Goal: Information Seeking & Learning: Learn about a topic

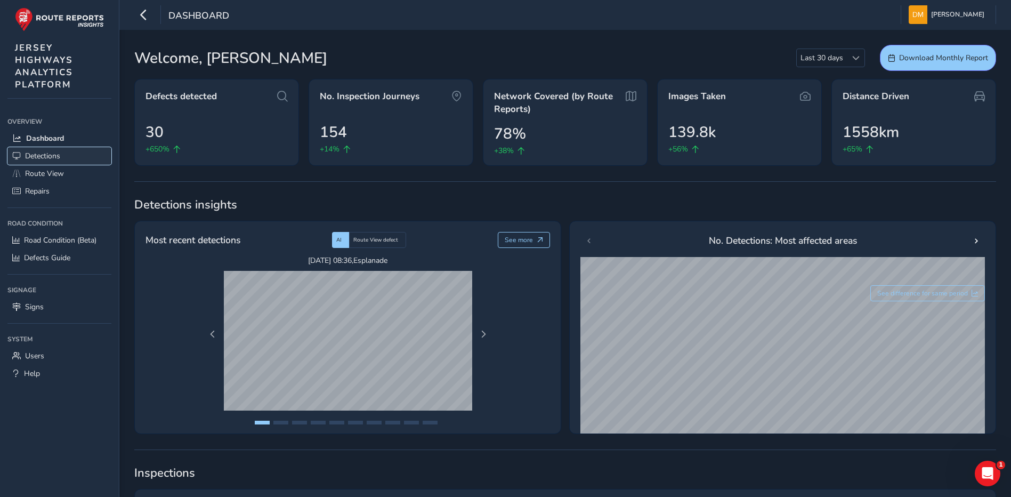
click at [55, 151] on span "Detections" at bounding box center [42, 156] width 35 height 10
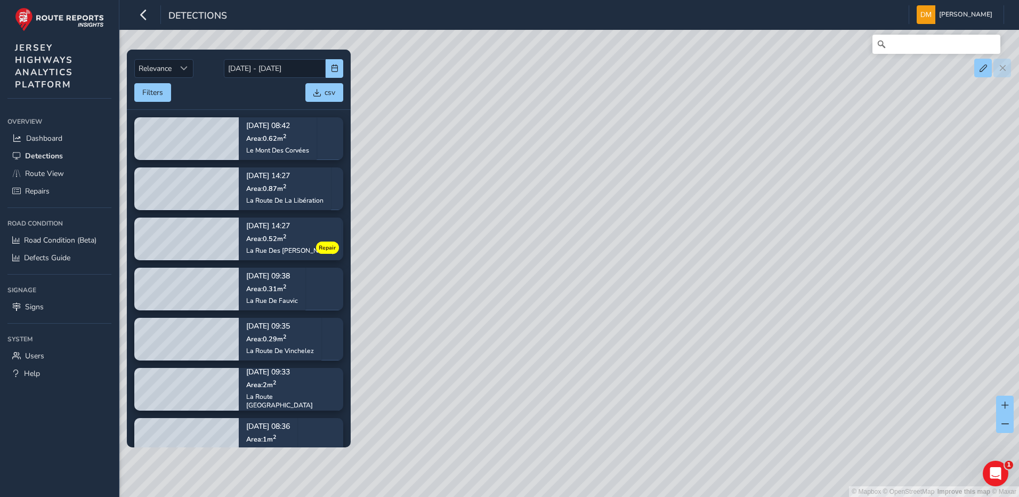
drag, startPoint x: 838, startPoint y: 244, endPoint x: 706, endPoint y: 240, distance: 132.3
click at [706, 240] on div "© Mapbox © OpenStreetMap Improve this map © Maxar" at bounding box center [509, 248] width 1019 height 497
drag, startPoint x: 641, startPoint y: 290, endPoint x: 717, endPoint y: 231, distance: 95.9
click at [717, 231] on div "© Mapbox © OpenStreetMap Improve this map © Maxar" at bounding box center [509, 248] width 1019 height 497
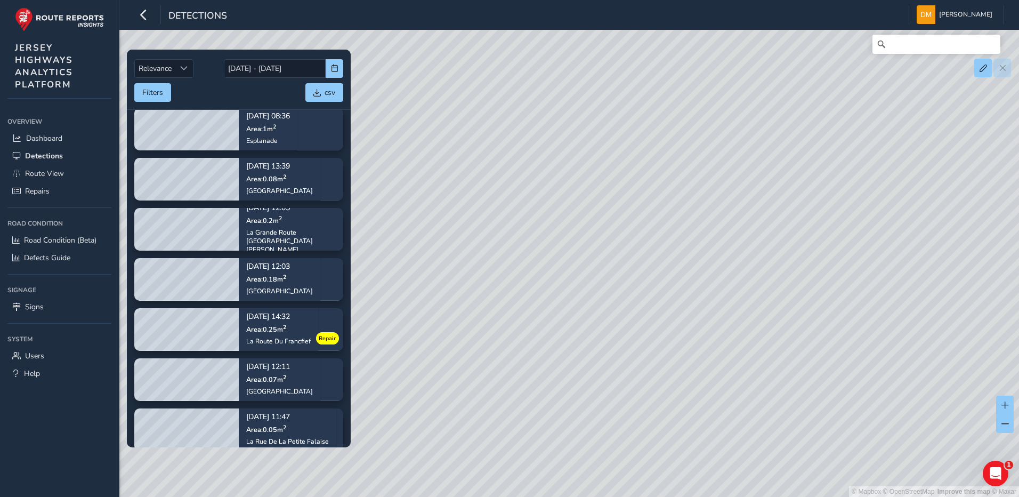
scroll to position [299, 0]
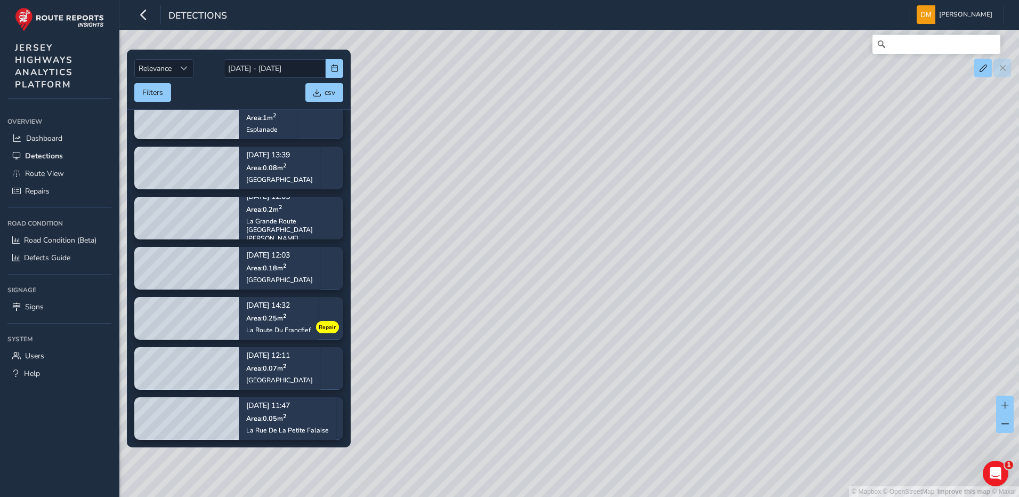
drag, startPoint x: 758, startPoint y: 234, endPoint x: 686, endPoint y: 189, distance: 84.8
click at [686, 189] on div "© Mapbox © OpenStreetMap Improve this map © Maxar" at bounding box center [509, 248] width 1019 height 497
click at [48, 168] on span "Route View" at bounding box center [44, 173] width 39 height 10
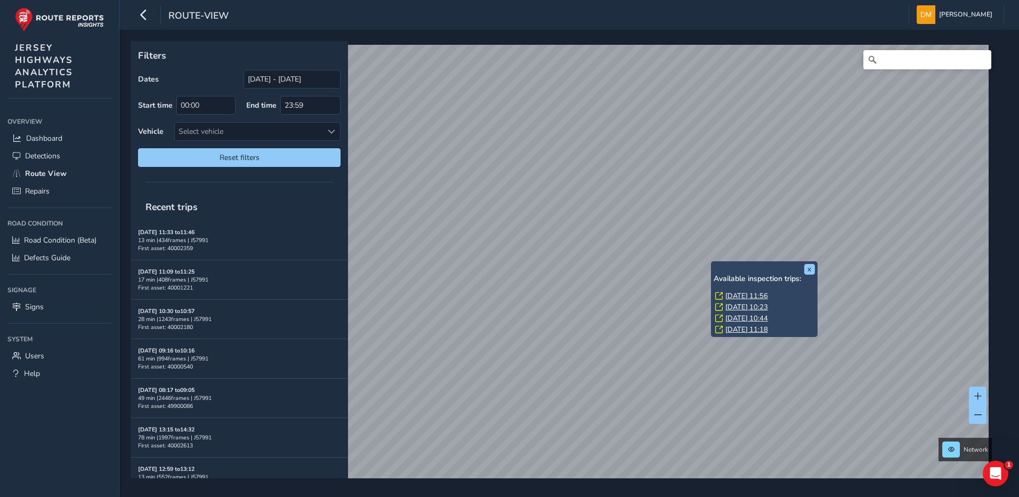
click at [760, 307] on link "[DATE] 10:23" at bounding box center [747, 307] width 43 height 10
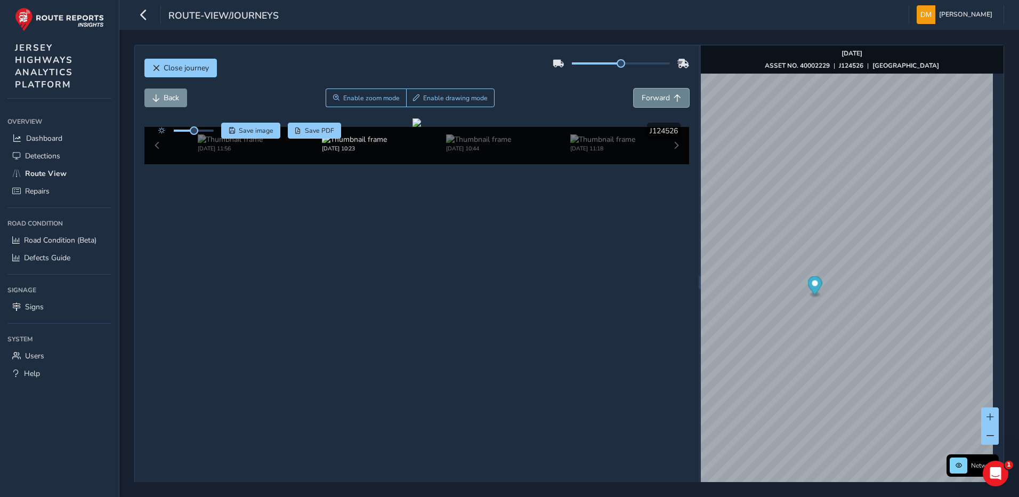
click at [652, 99] on span "Forward" at bounding box center [656, 98] width 28 height 10
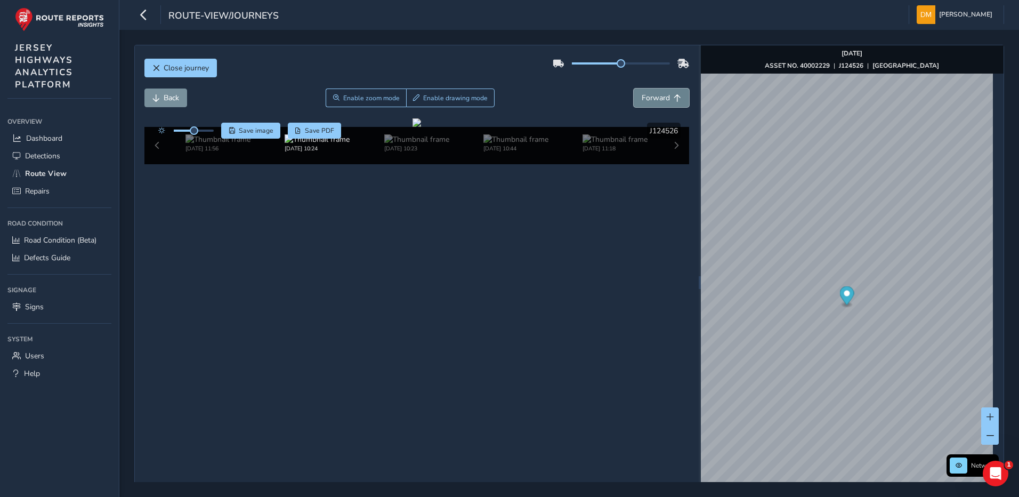
click at [652, 99] on span "Forward" at bounding box center [656, 98] width 28 height 10
click at [661, 105] on button "Forward" at bounding box center [661, 98] width 55 height 19
click at [661, 104] on button "Forward" at bounding box center [661, 98] width 55 height 19
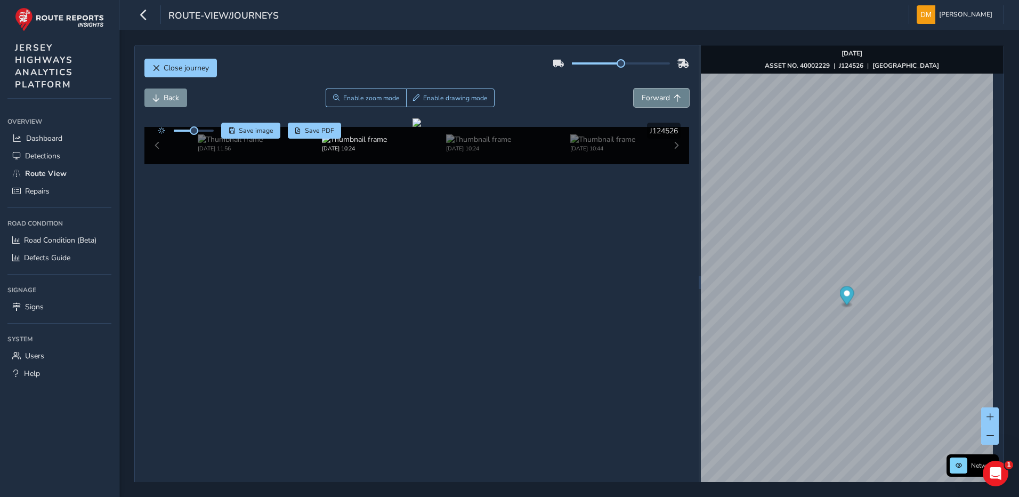
click at [661, 104] on button "Forward" at bounding box center [661, 98] width 55 height 19
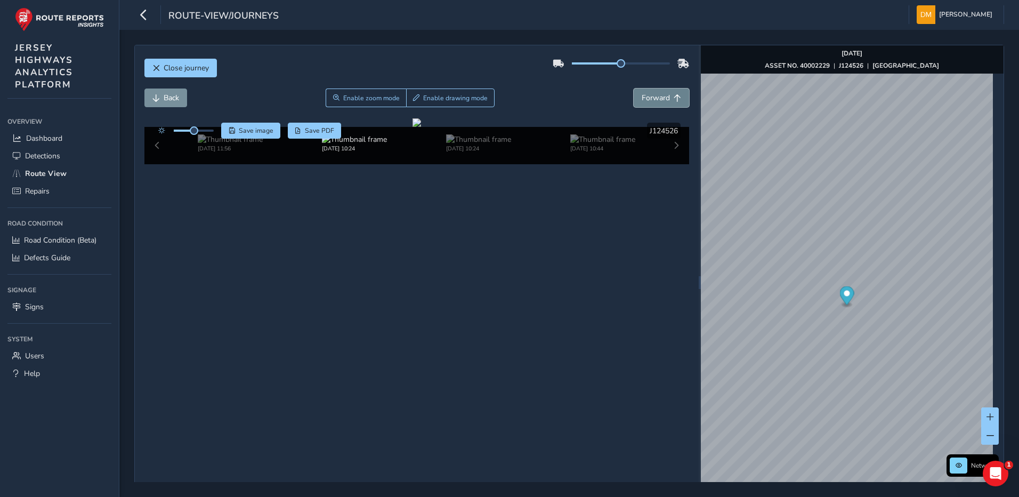
click at [661, 104] on button "Forward" at bounding box center [661, 98] width 55 height 19
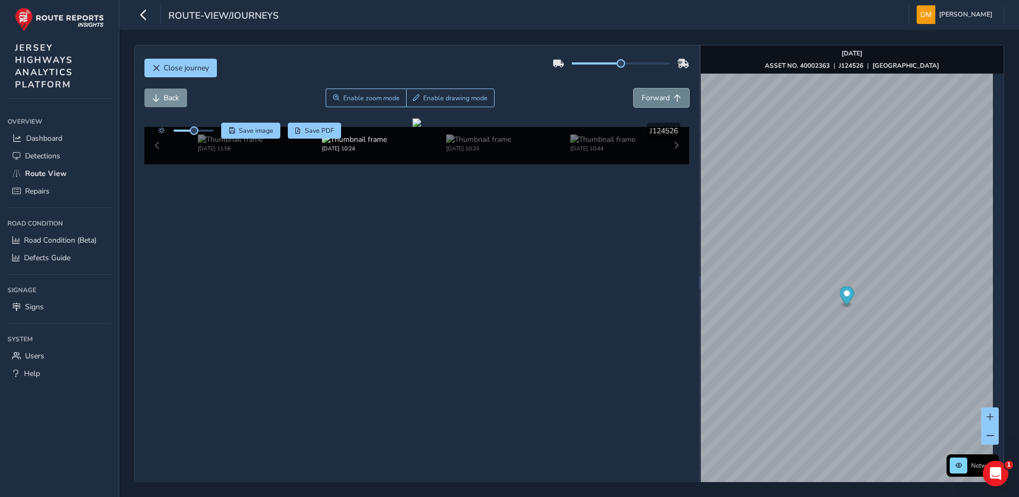
click at [661, 104] on button "Forward" at bounding box center [661, 98] width 55 height 19
drag, startPoint x: 537, startPoint y: 303, endPoint x: 342, endPoint y: 239, distance: 205.4
click at [413, 127] on div at bounding box center [417, 122] width 9 height 9
click at [168, 99] on span "Back" at bounding box center [171, 98] width 15 height 10
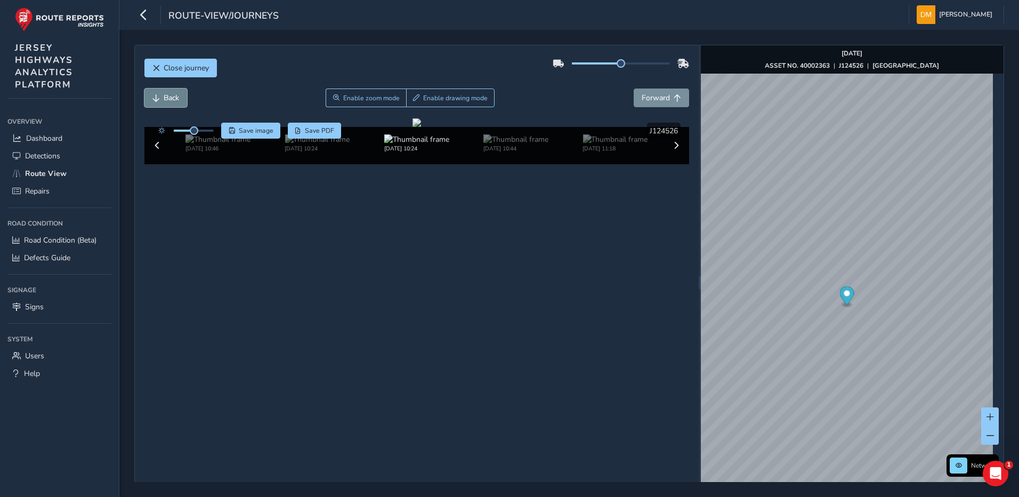
click at [168, 99] on span "Back" at bounding box center [171, 98] width 15 height 10
click at [156, 73] on button "Close journey" at bounding box center [180, 68] width 73 height 19
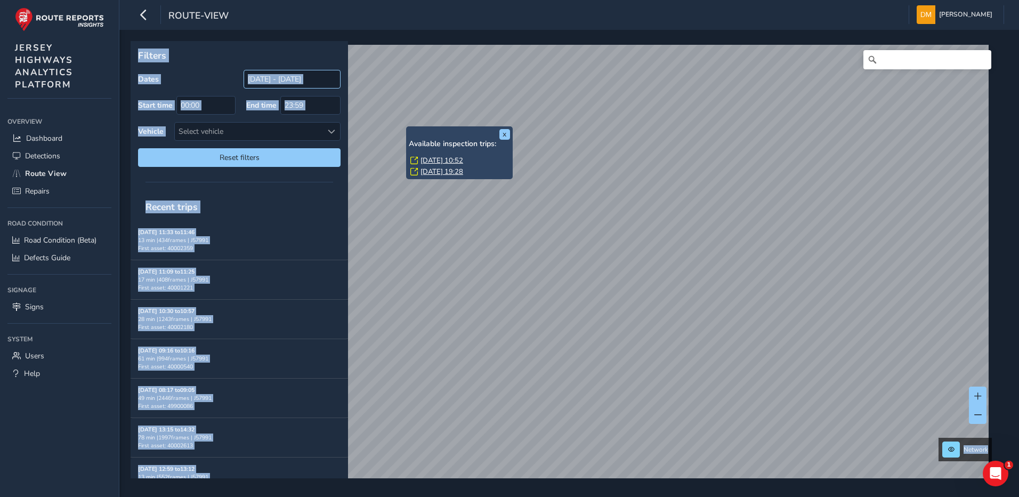
click at [302, 79] on input "[DATE] - [DATE]" at bounding box center [292, 79] width 97 height 19
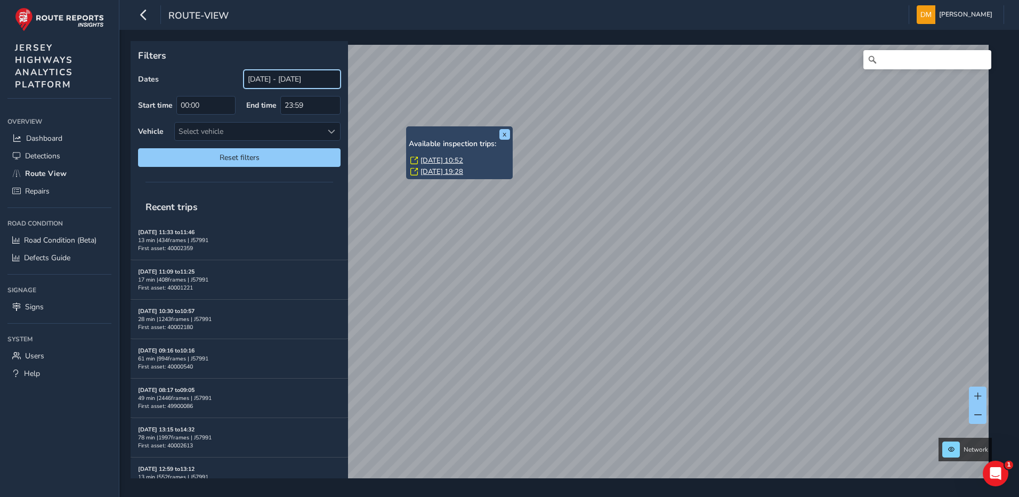
click at [285, 80] on input "[DATE] - [DATE]" at bounding box center [292, 79] width 97 height 19
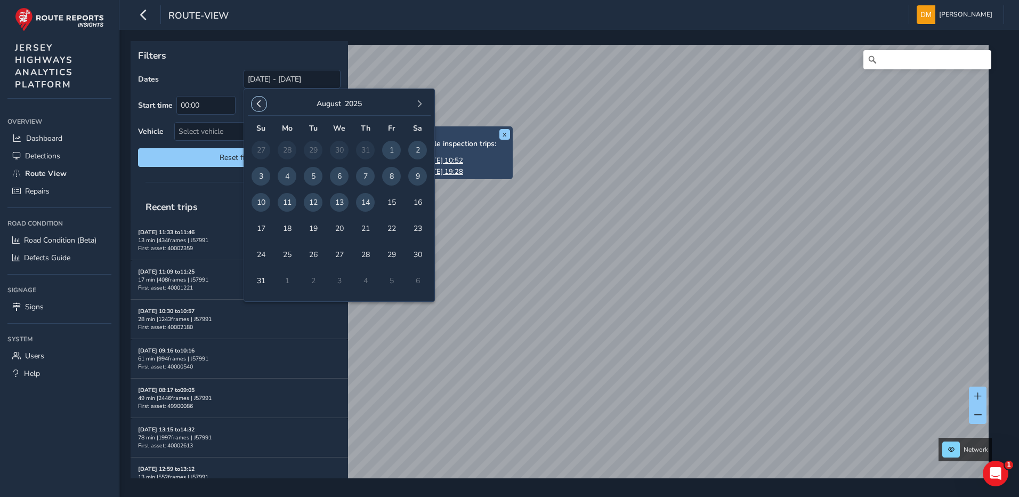
click at [259, 101] on span "button" at bounding box center [258, 103] width 7 height 7
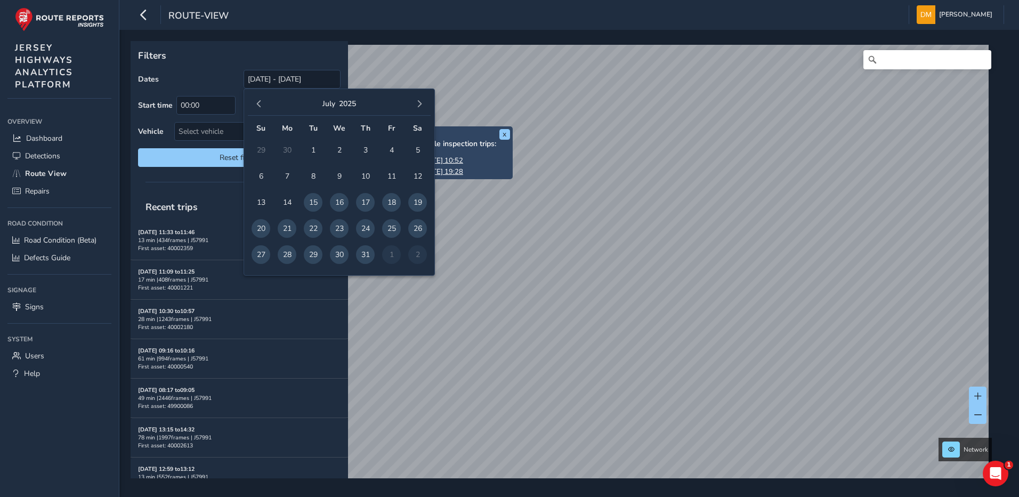
click at [259, 101] on span "button" at bounding box center [258, 103] width 7 height 7
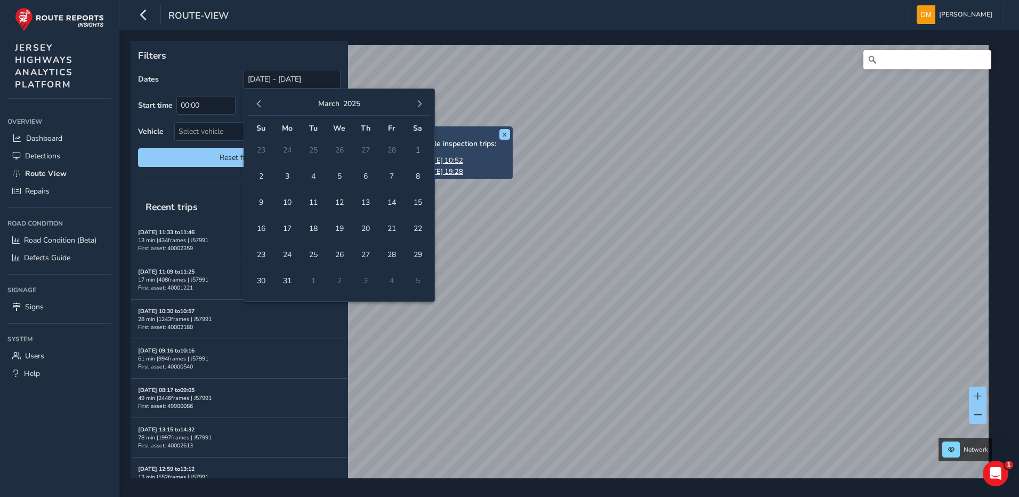
click at [259, 101] on span "button" at bounding box center [258, 103] width 7 height 7
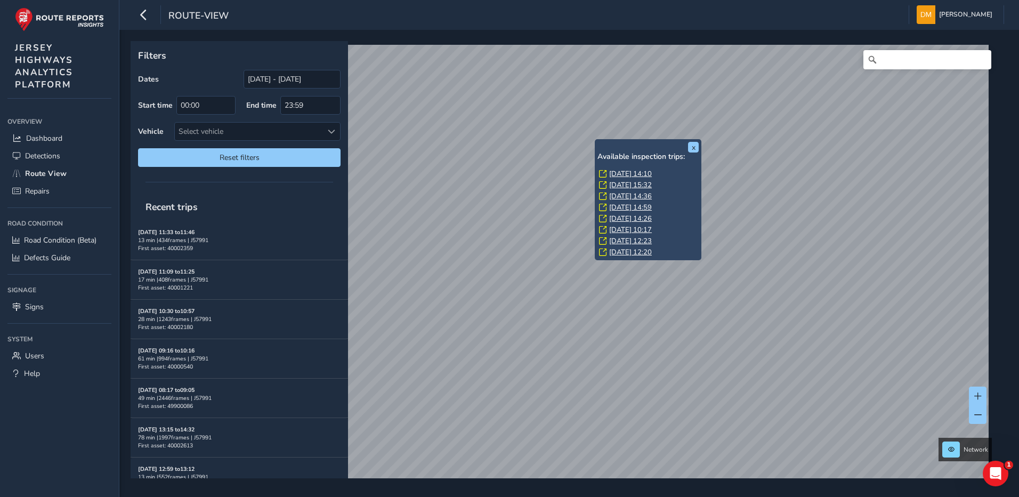
click at [618, 172] on link "[DATE] 14:10" at bounding box center [630, 174] width 43 height 10
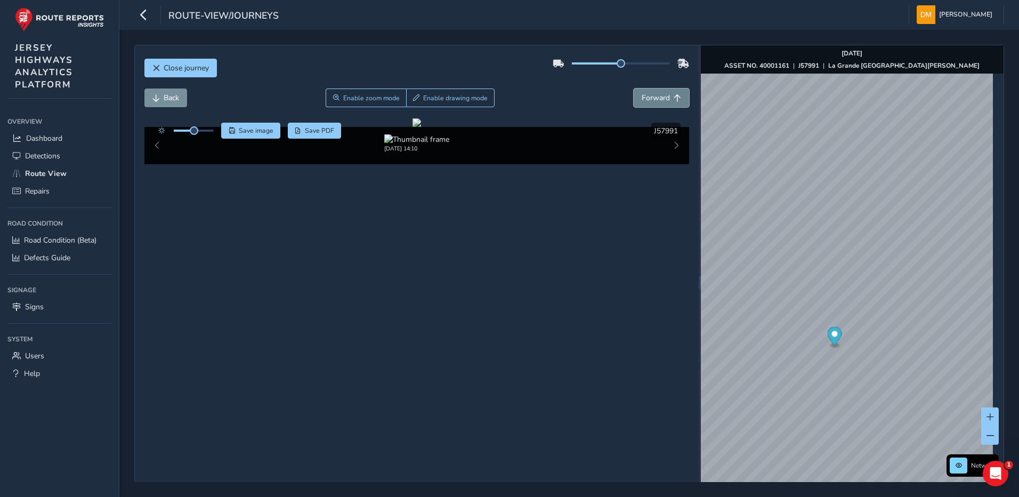
click at [653, 99] on span "Forward" at bounding box center [656, 98] width 28 height 10
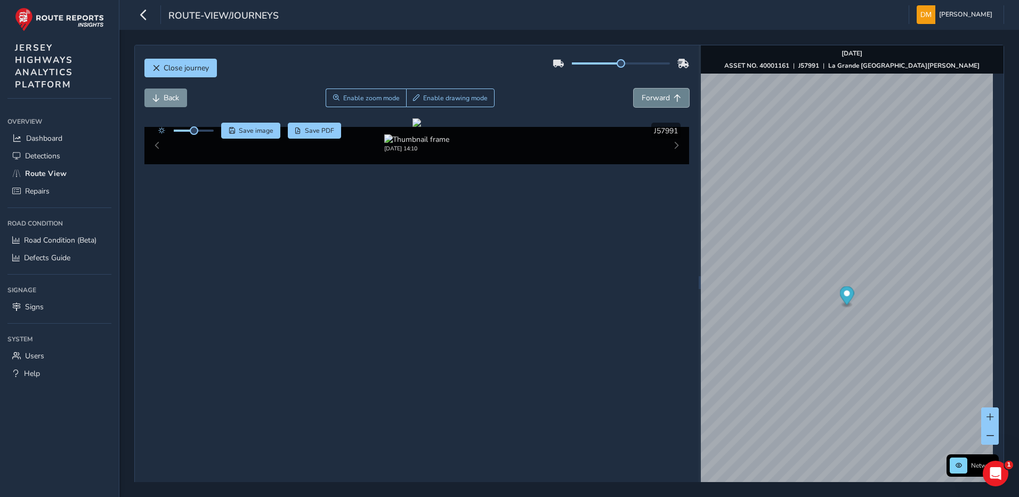
click at [653, 99] on span "Forward" at bounding box center [656, 98] width 28 height 10
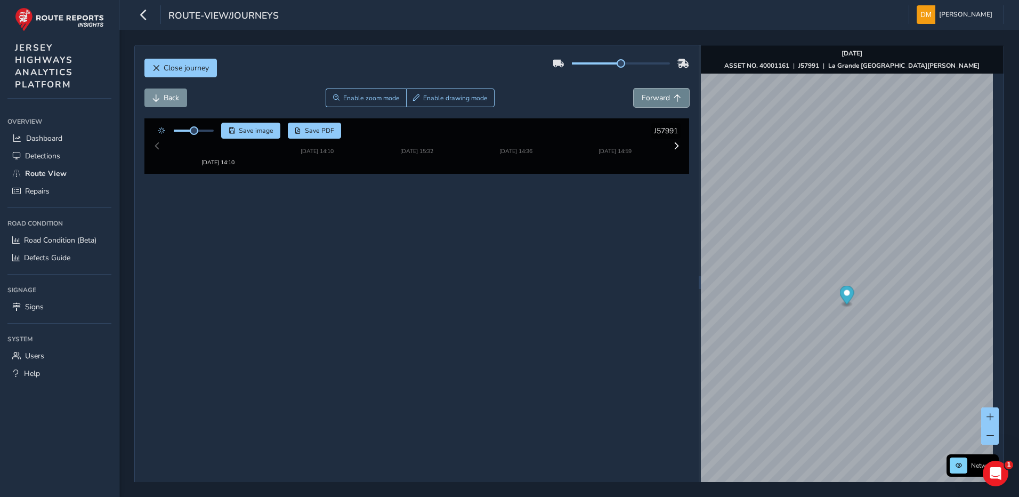
click at [653, 99] on span "Forward" at bounding box center [656, 98] width 28 height 10
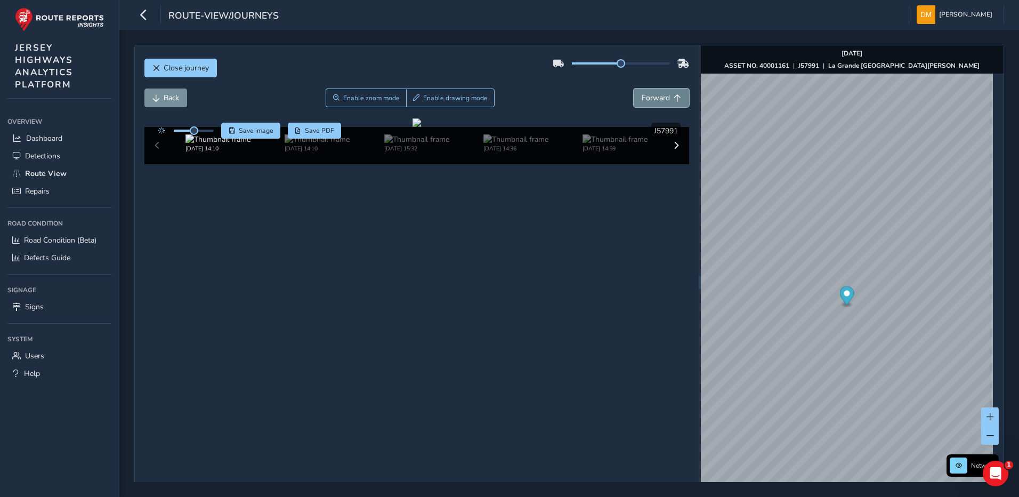
click at [653, 99] on span "Forward" at bounding box center [656, 98] width 28 height 10
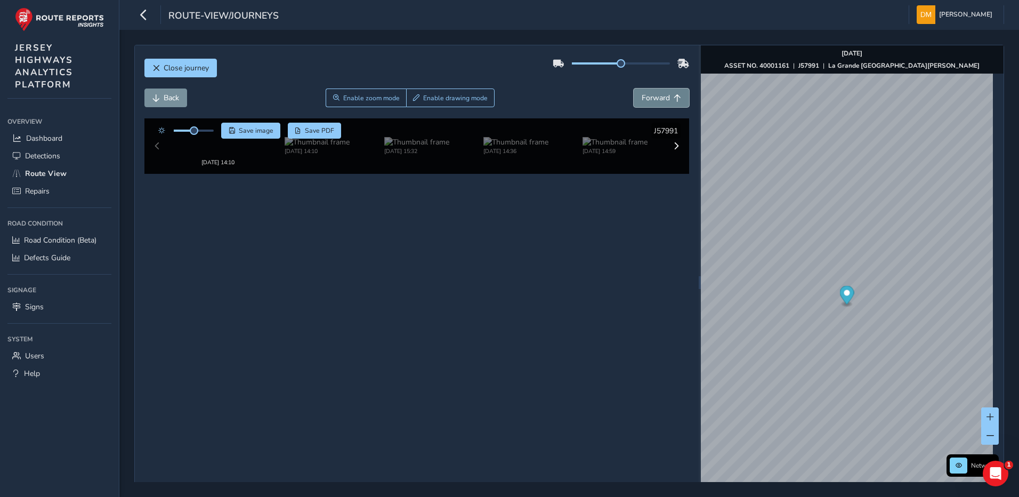
click at [653, 99] on span "Forward" at bounding box center [656, 98] width 28 height 10
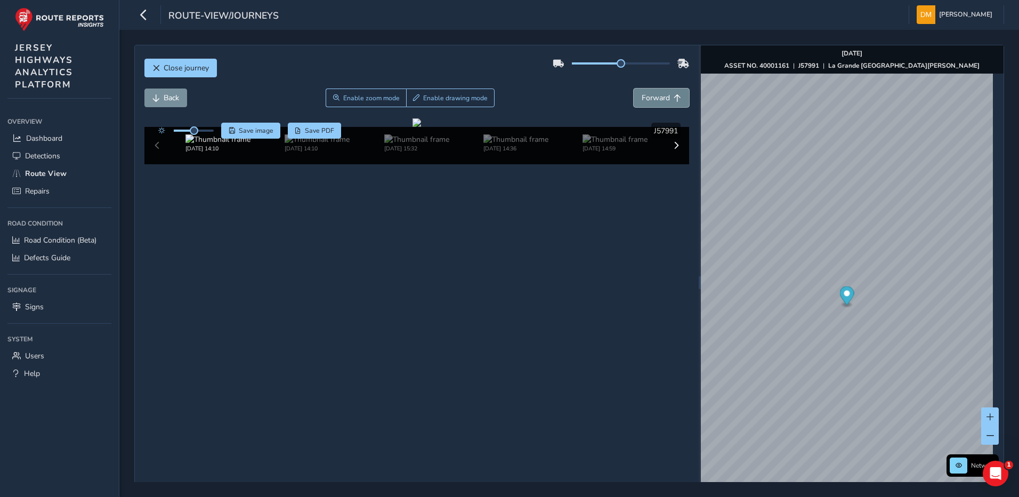
click at [653, 99] on span "Forward" at bounding box center [656, 98] width 28 height 10
click at [164, 98] on span "Back" at bounding box center [171, 98] width 15 height 10
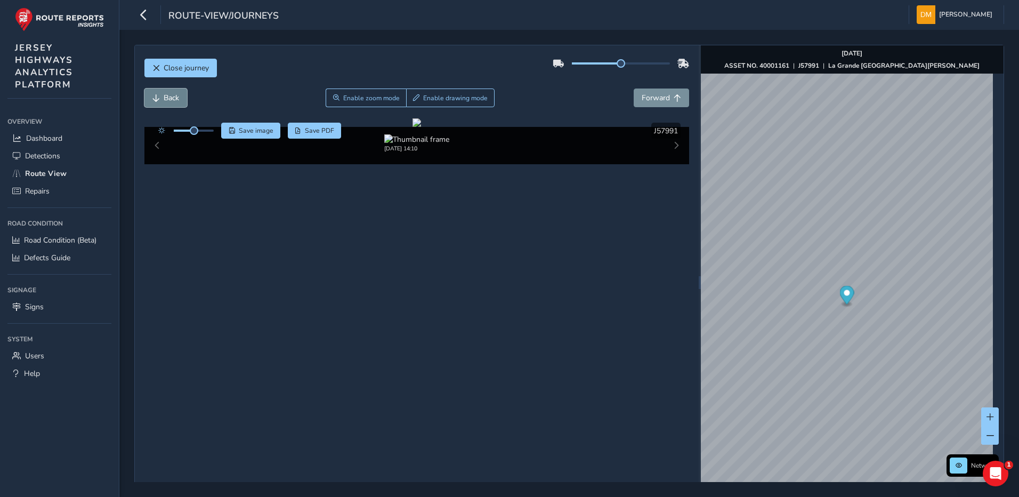
click at [164, 98] on span "Back" at bounding box center [171, 98] width 15 height 10
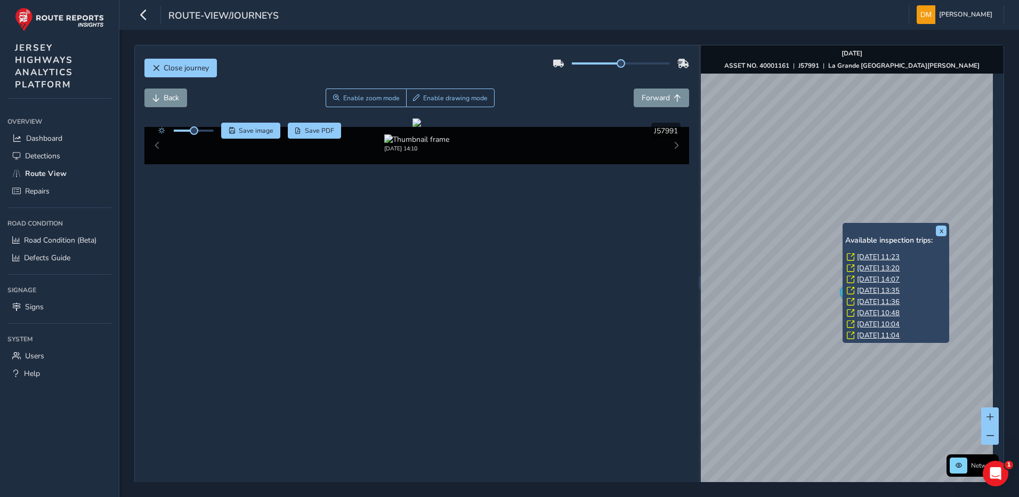
click at [843, 224] on div "x Available inspection trips: [DATE] 11:23 [DATE] 13:20 [DATE] 14:07 [DATE] 13:…" at bounding box center [896, 283] width 107 height 120
click at [873, 255] on link "[DATE] 11:23" at bounding box center [878, 257] width 43 height 10
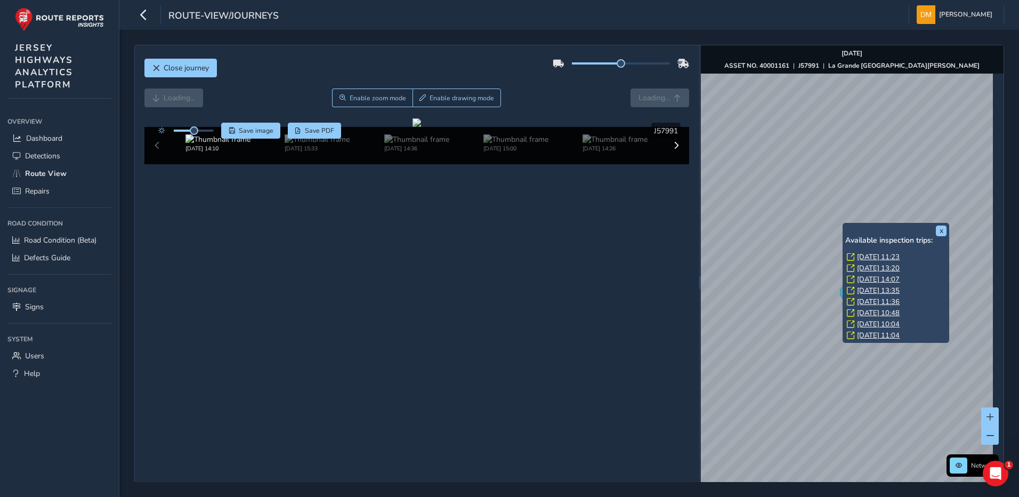
click at [865, 267] on link "[DATE] 13:20" at bounding box center [878, 268] width 43 height 10
click at [883, 268] on link "[DATE] 13:20" at bounding box center [878, 268] width 43 height 10
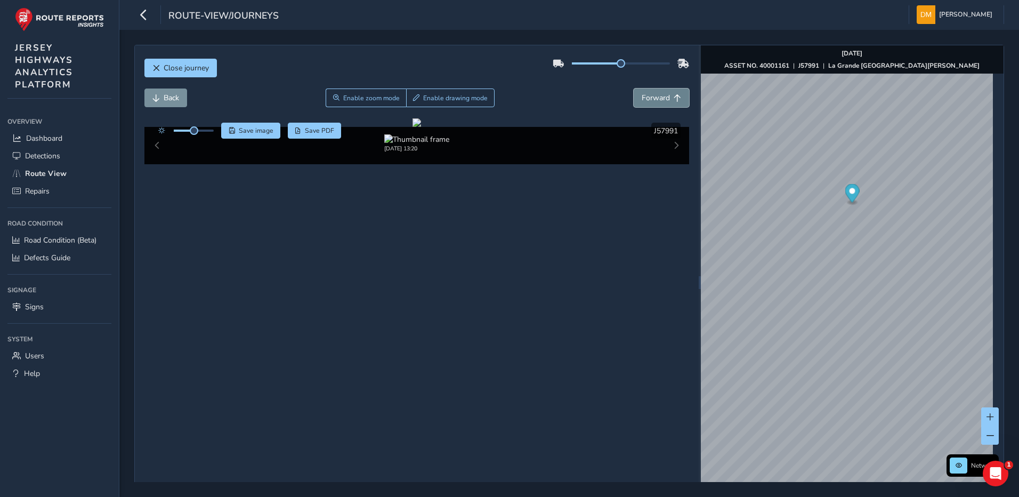
click at [646, 97] on span "Forward" at bounding box center [656, 98] width 28 height 10
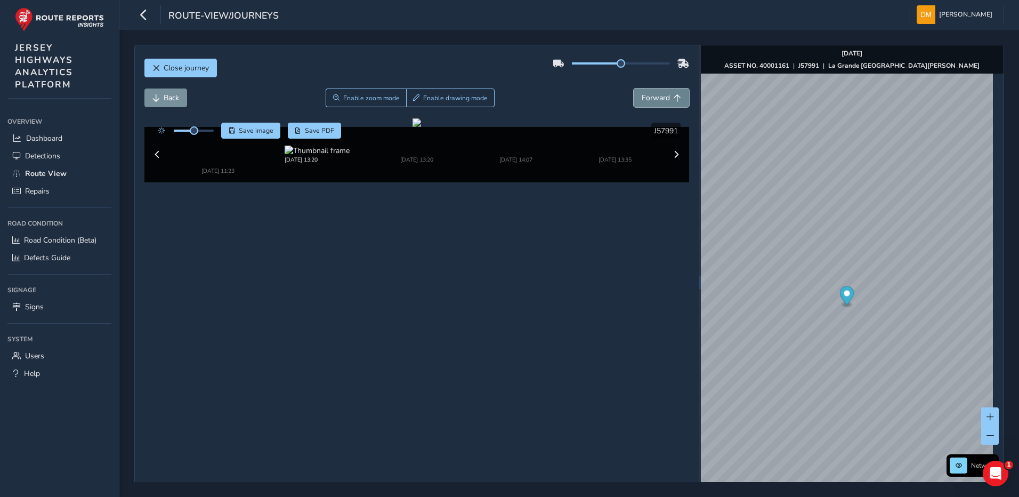
click at [647, 97] on span "Forward" at bounding box center [656, 98] width 28 height 10
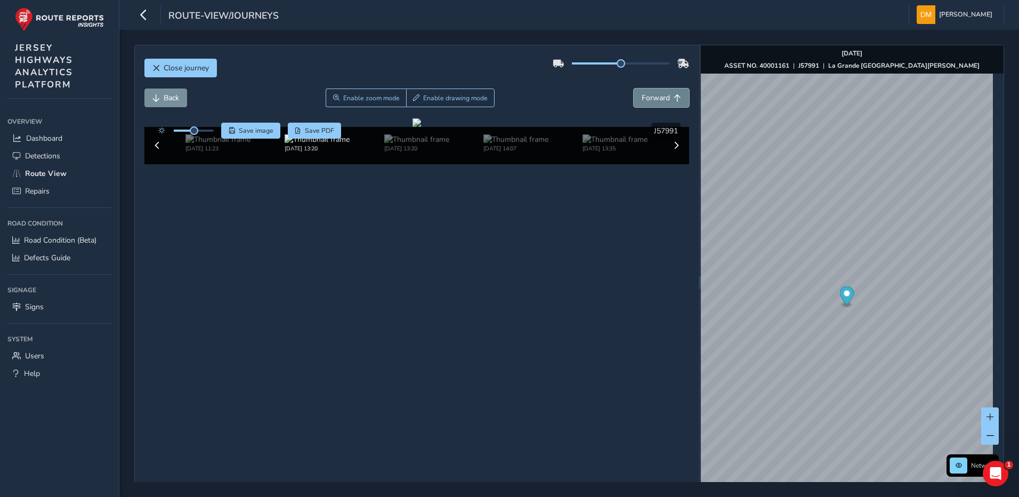
click at [647, 97] on span "Forward" at bounding box center [656, 98] width 28 height 10
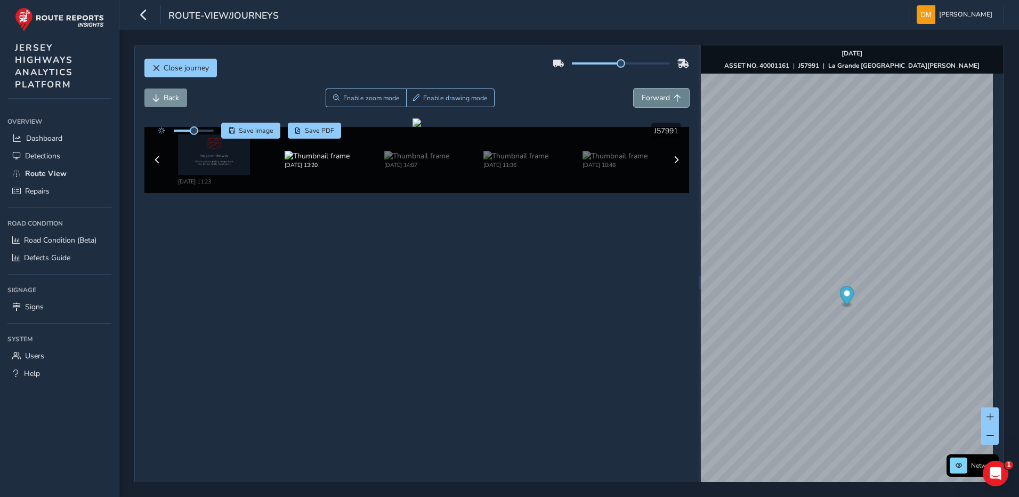
click at [650, 96] on span "Forward" at bounding box center [656, 98] width 28 height 10
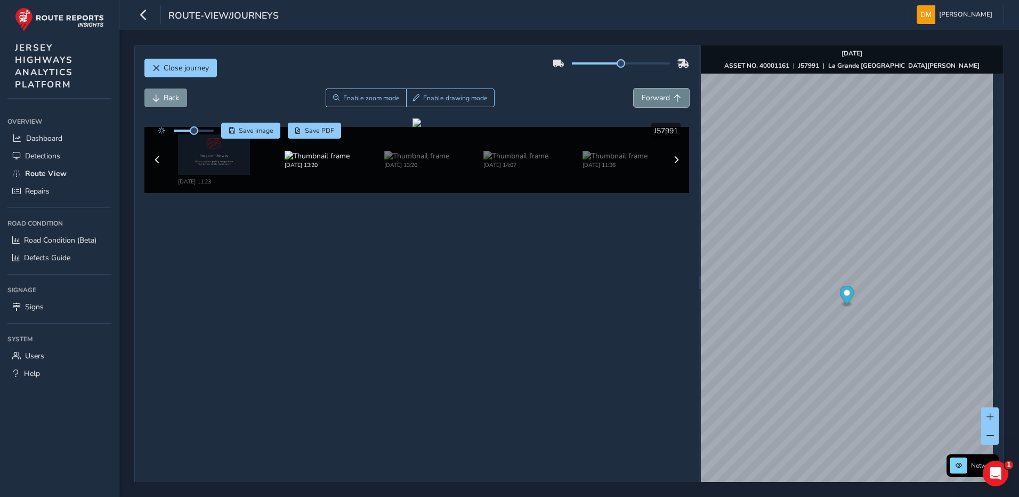
click at [650, 96] on span "Forward" at bounding box center [656, 98] width 28 height 10
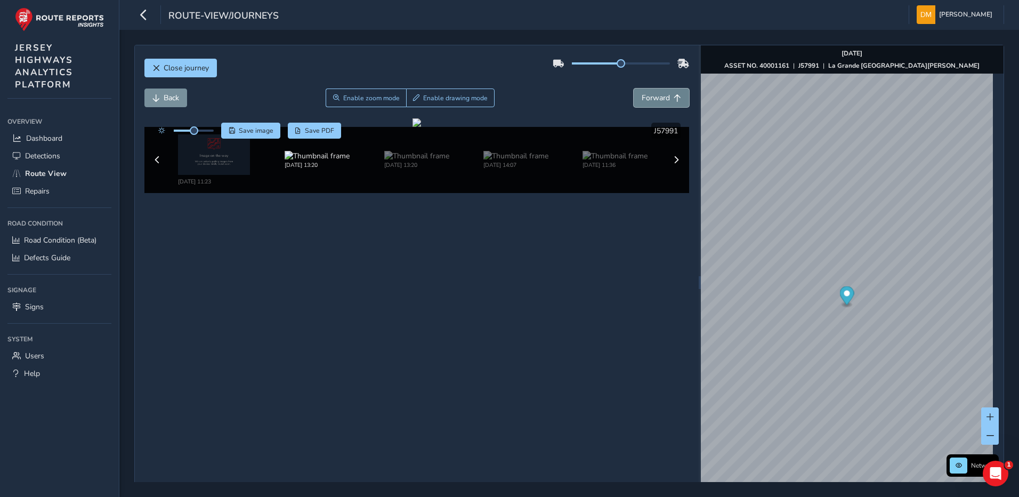
click at [650, 96] on span "Forward" at bounding box center [656, 98] width 28 height 10
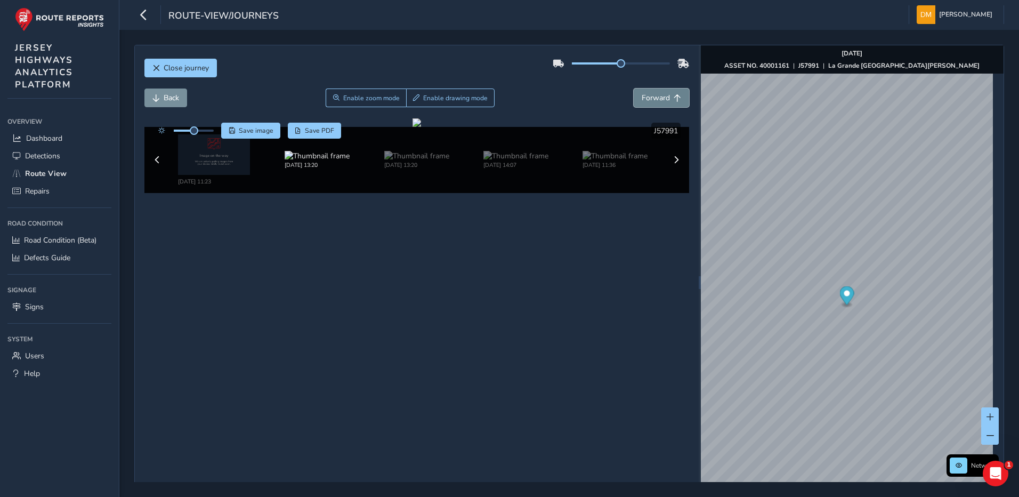
click at [650, 96] on span "Forward" at bounding box center [656, 98] width 28 height 10
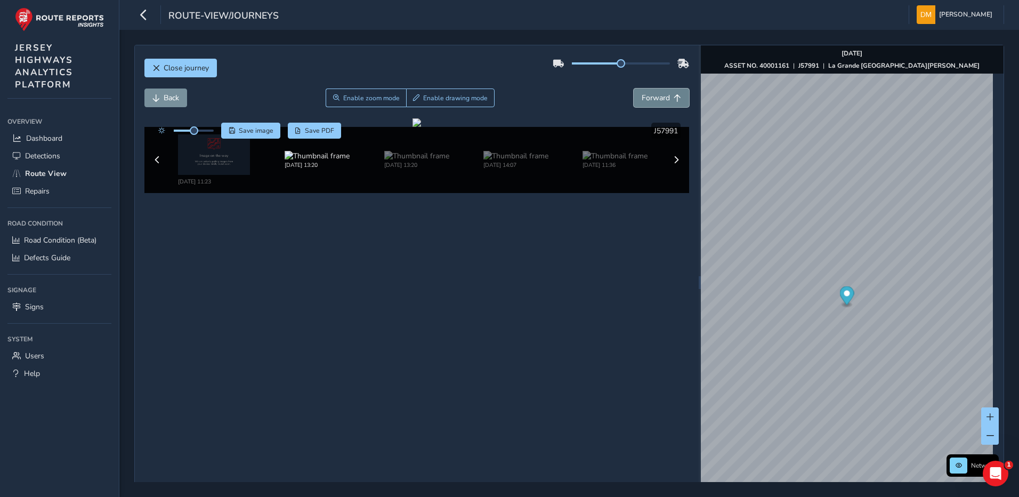
click at [650, 96] on span "Forward" at bounding box center [656, 98] width 28 height 10
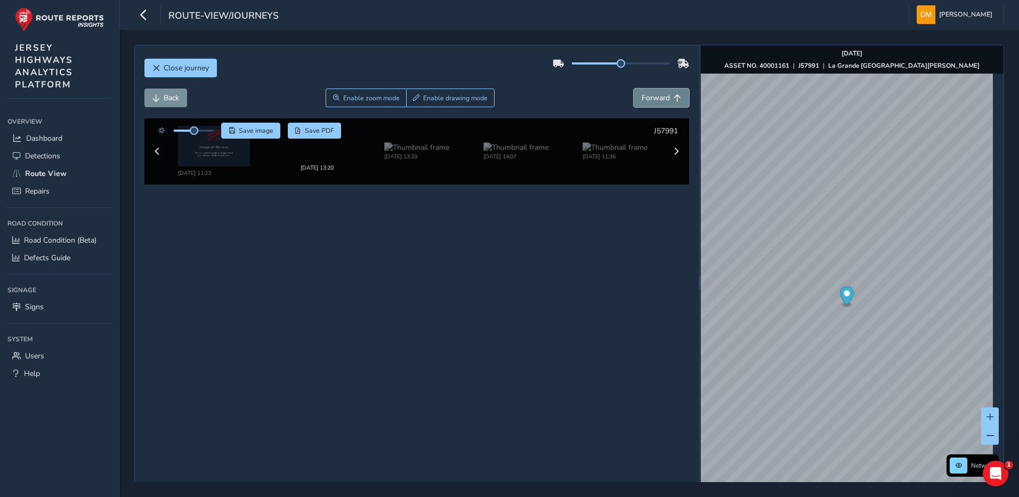
click at [650, 96] on span "Forward" at bounding box center [656, 98] width 28 height 10
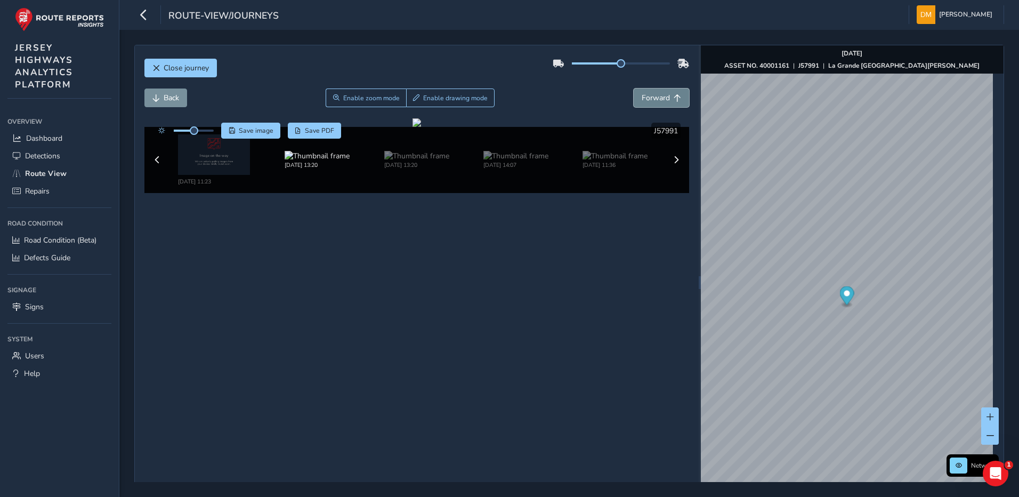
click at [650, 96] on span "Forward" at bounding box center [656, 98] width 28 height 10
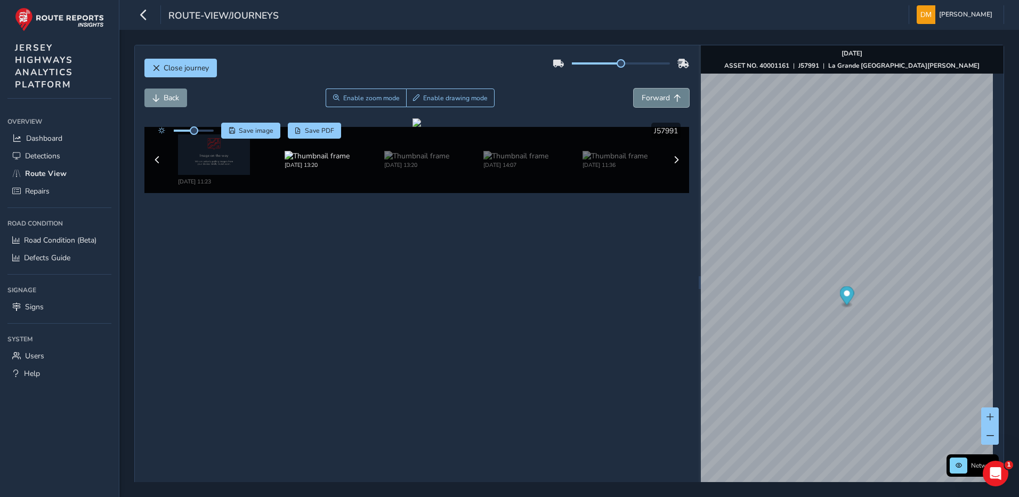
click at [650, 96] on span "Forward" at bounding box center [656, 98] width 28 height 10
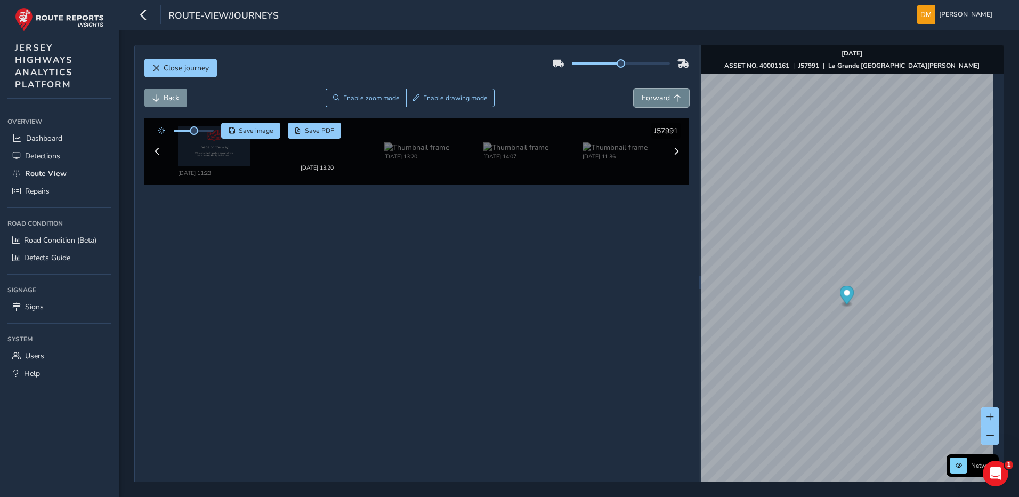
click at [650, 96] on span "Forward" at bounding box center [656, 98] width 28 height 10
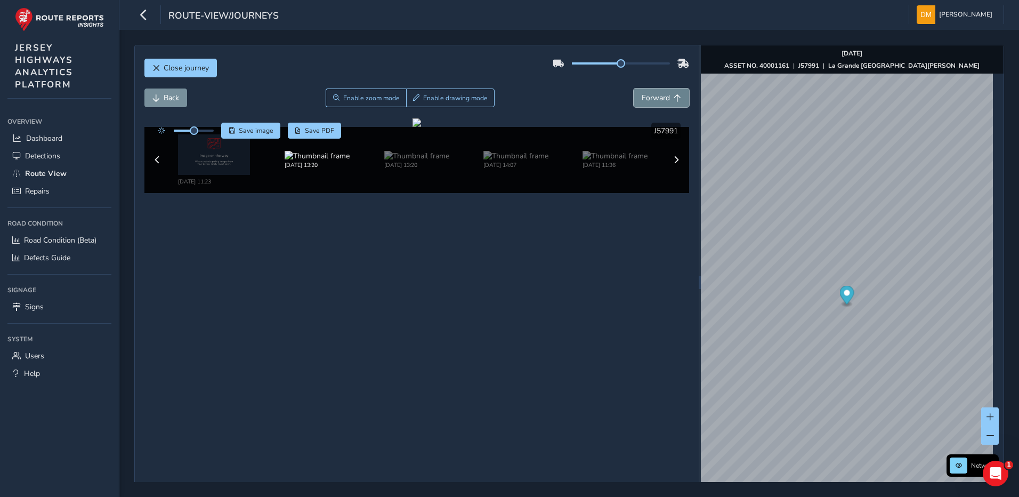
click at [650, 96] on span "Forward" at bounding box center [656, 98] width 28 height 10
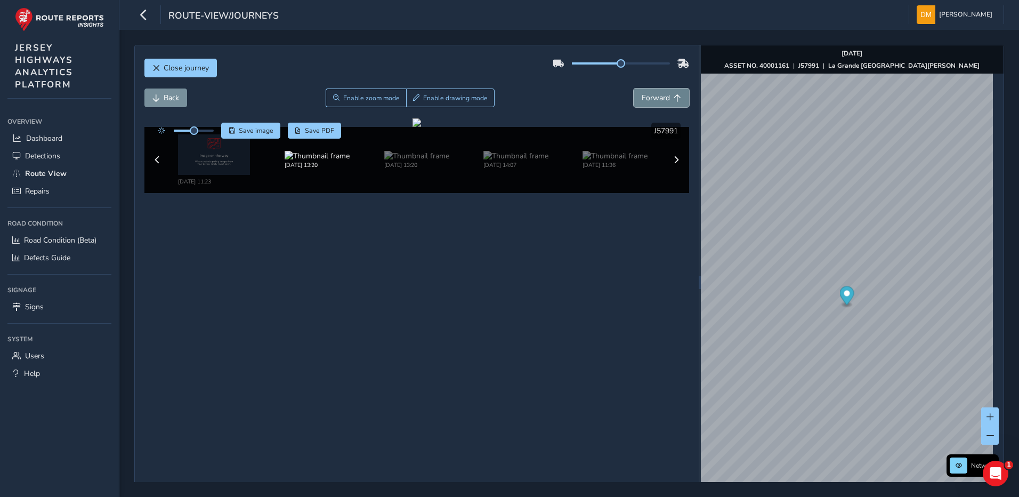
click at [650, 96] on span "Forward" at bounding box center [656, 98] width 28 height 10
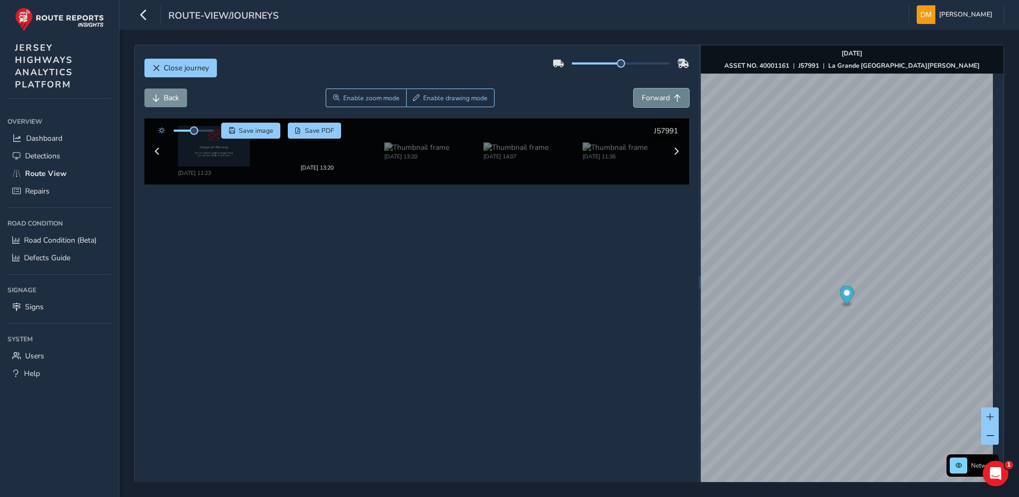
click at [650, 96] on span "Forward" at bounding box center [656, 98] width 28 height 10
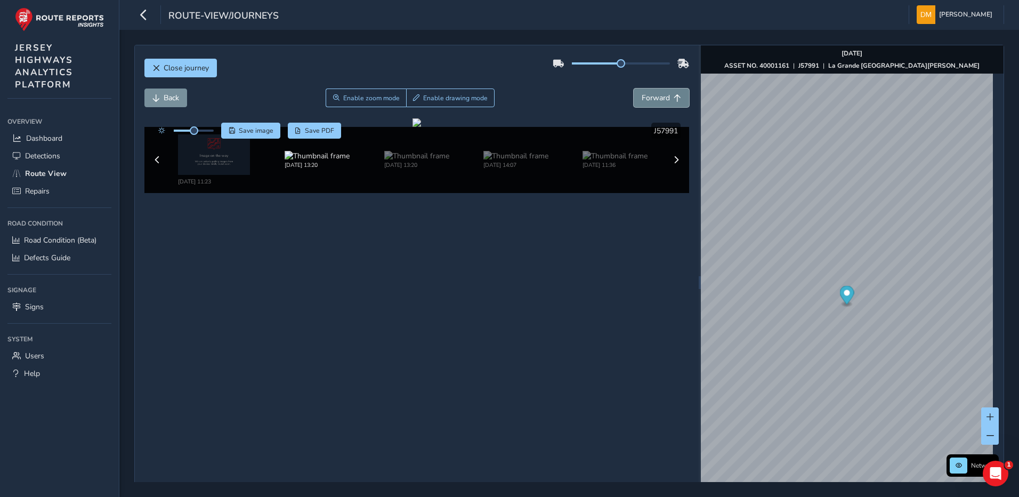
click at [650, 96] on span "Forward" at bounding box center [656, 98] width 28 height 10
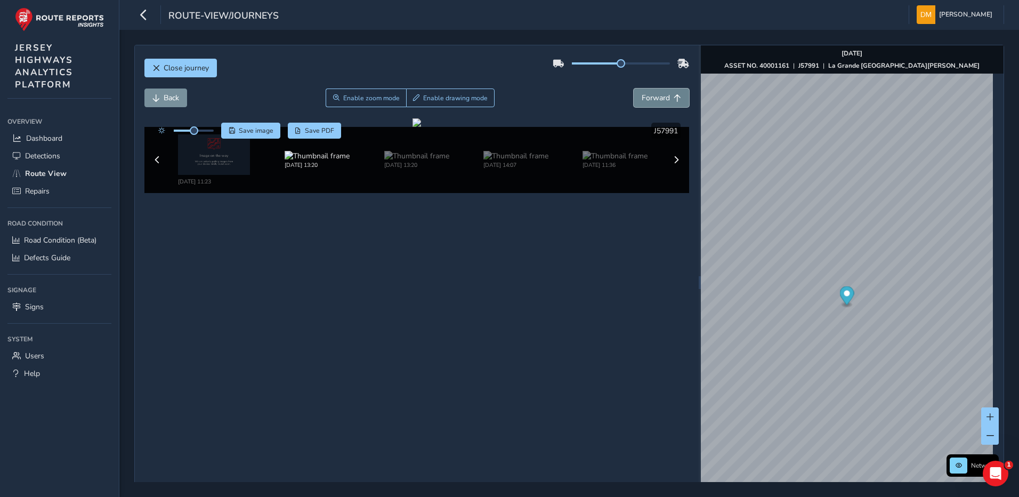
click at [650, 96] on span "Forward" at bounding box center [656, 98] width 28 height 10
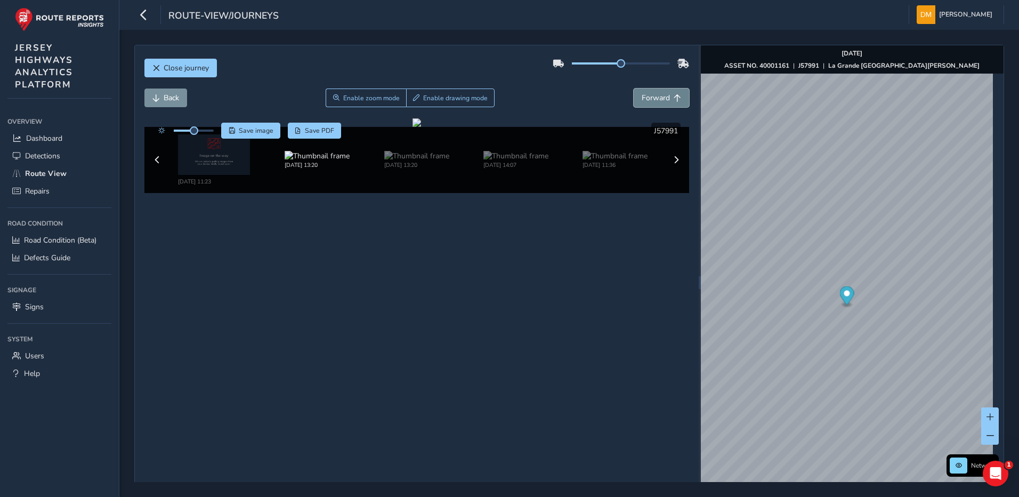
click at [650, 96] on span "Forward" at bounding box center [656, 98] width 28 height 10
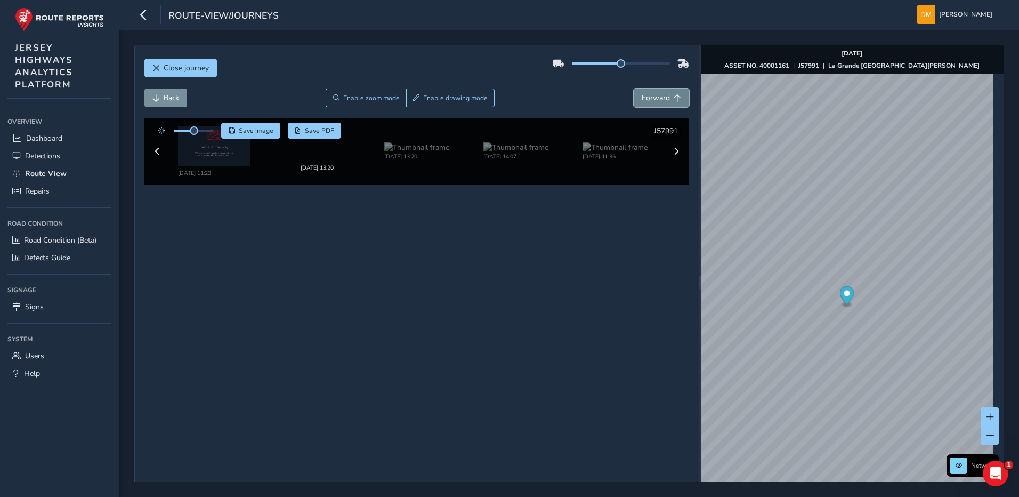
click at [650, 96] on span "Forward" at bounding box center [656, 98] width 28 height 10
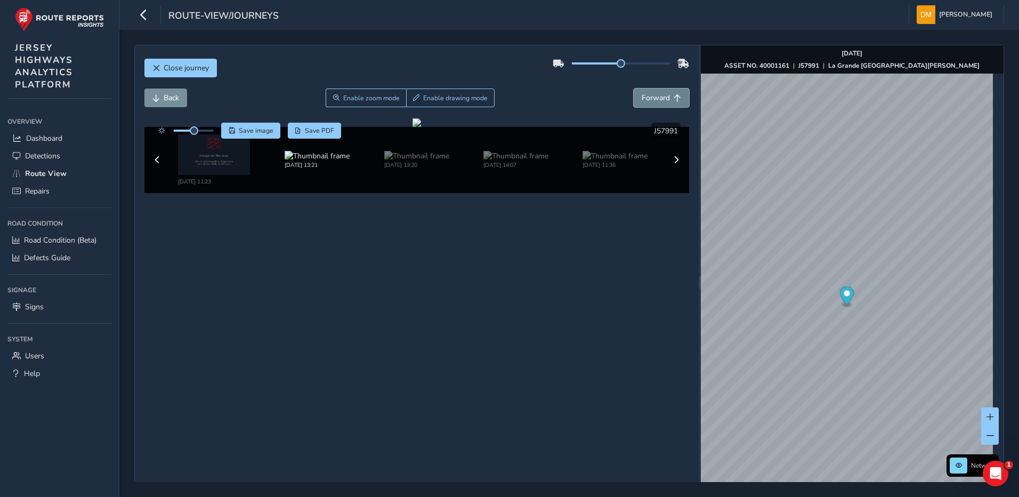
click at [650, 96] on span "Forward" at bounding box center [656, 98] width 28 height 10
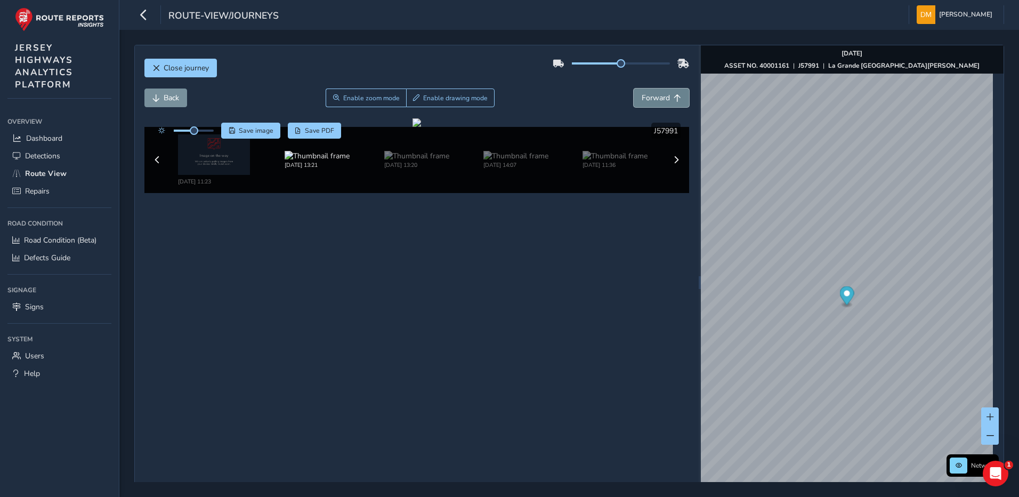
click at [650, 96] on span "Forward" at bounding box center [656, 98] width 28 height 10
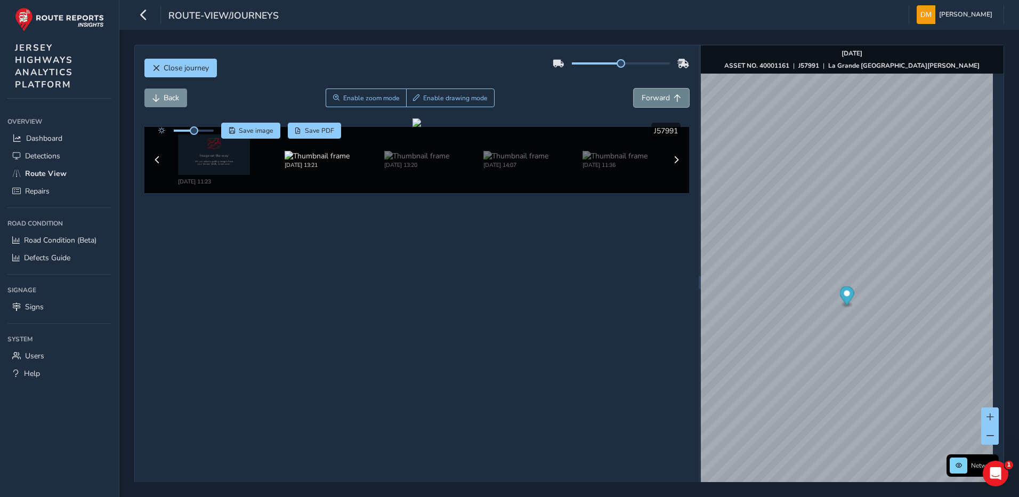
click at [650, 96] on span "Forward" at bounding box center [656, 98] width 28 height 10
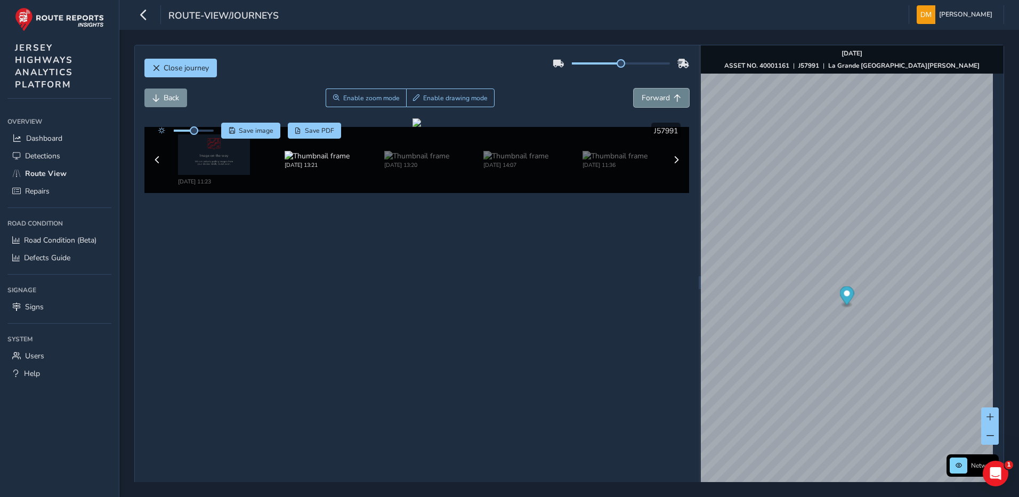
click at [650, 96] on span "Forward" at bounding box center [656, 98] width 28 height 10
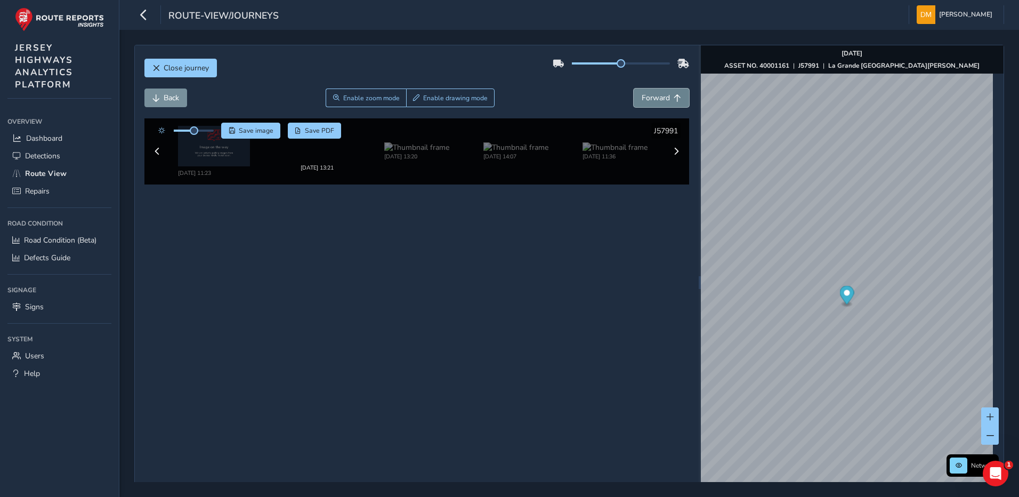
click at [650, 96] on span "Forward" at bounding box center [656, 98] width 28 height 10
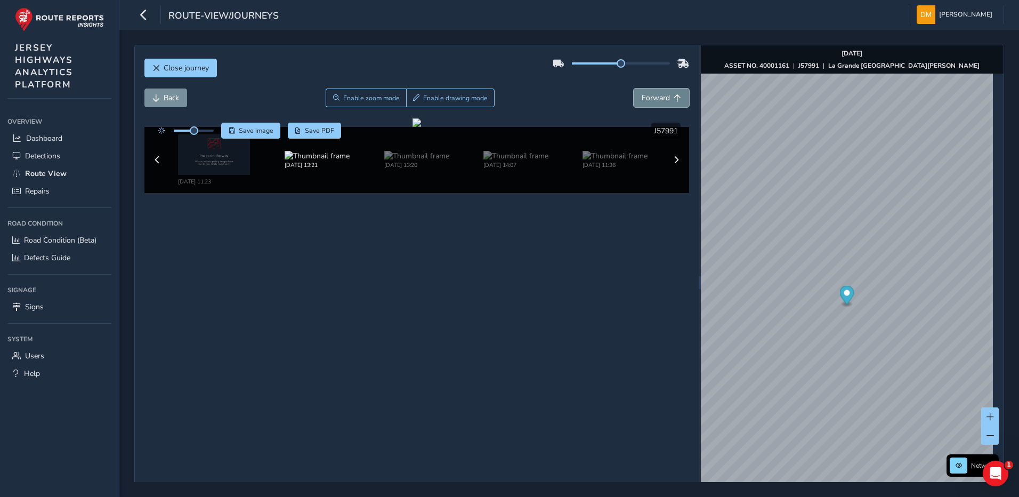
click at [650, 96] on span "Forward" at bounding box center [656, 98] width 28 height 10
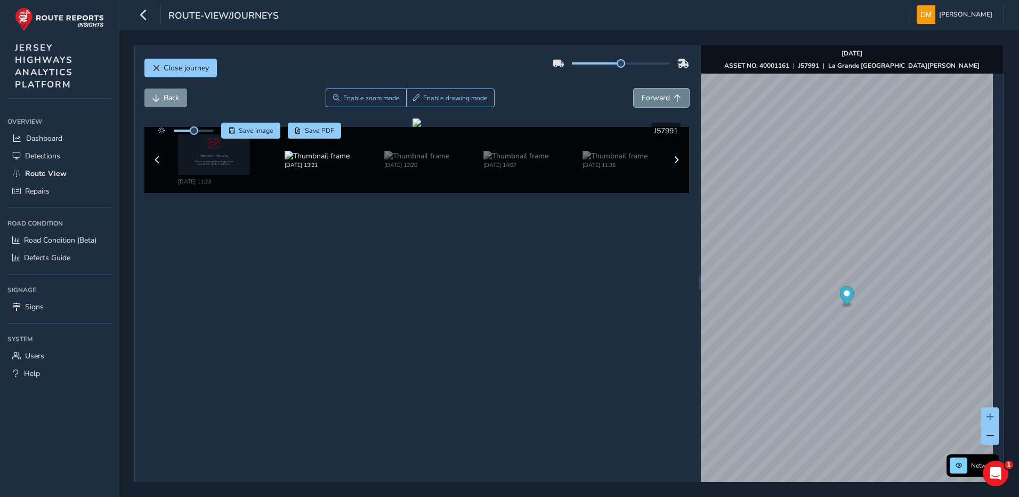
click at [650, 96] on span "Forward" at bounding box center [656, 98] width 28 height 10
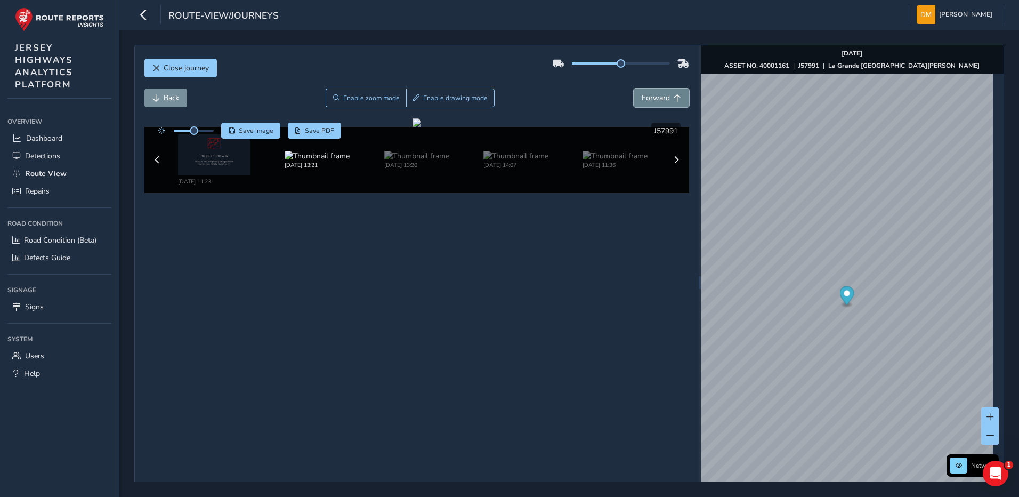
click at [650, 96] on span "Forward" at bounding box center [656, 98] width 28 height 10
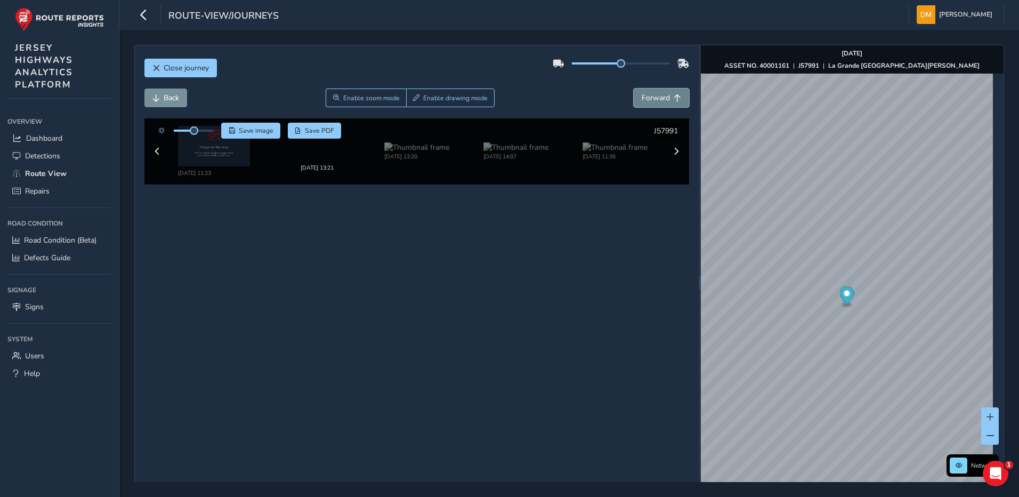
click at [650, 96] on span "Forward" at bounding box center [656, 98] width 28 height 10
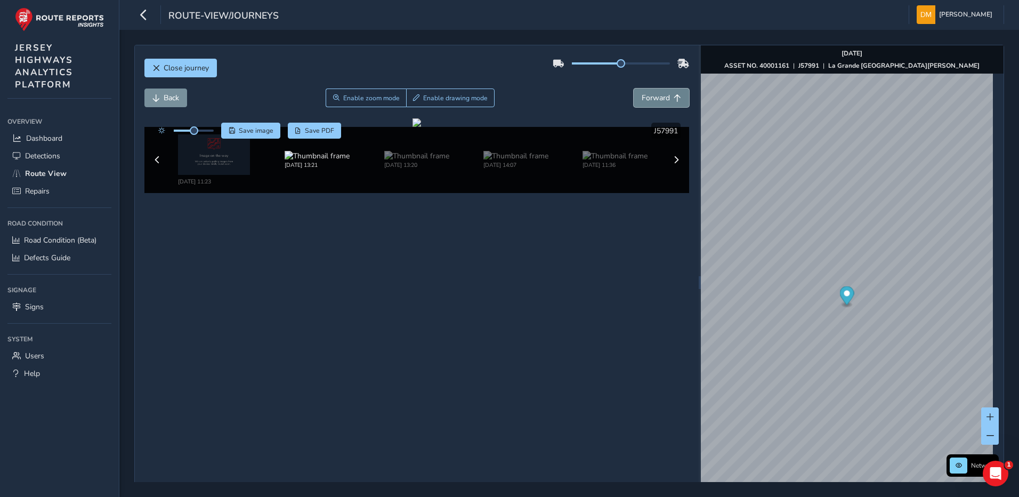
click at [650, 96] on span "Forward" at bounding box center [656, 98] width 28 height 10
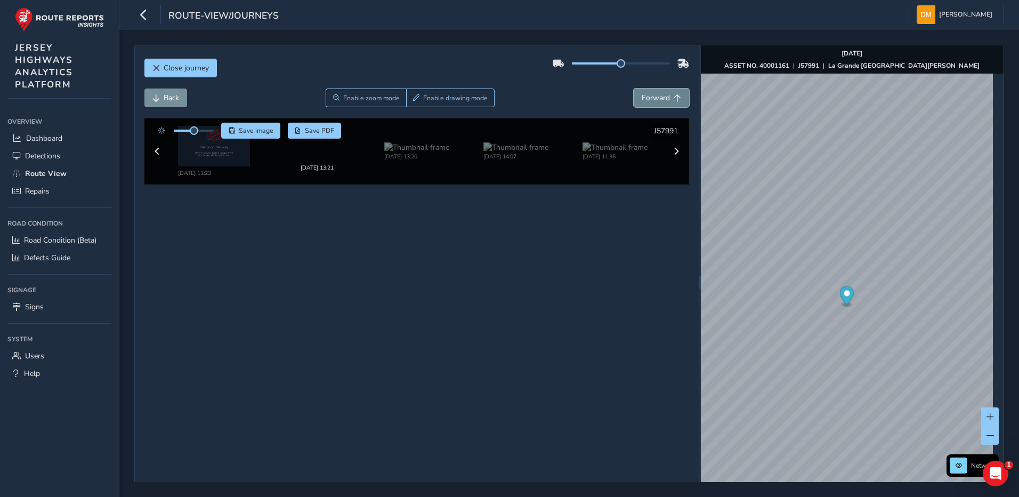
click at [650, 96] on span "Forward" at bounding box center [656, 98] width 28 height 10
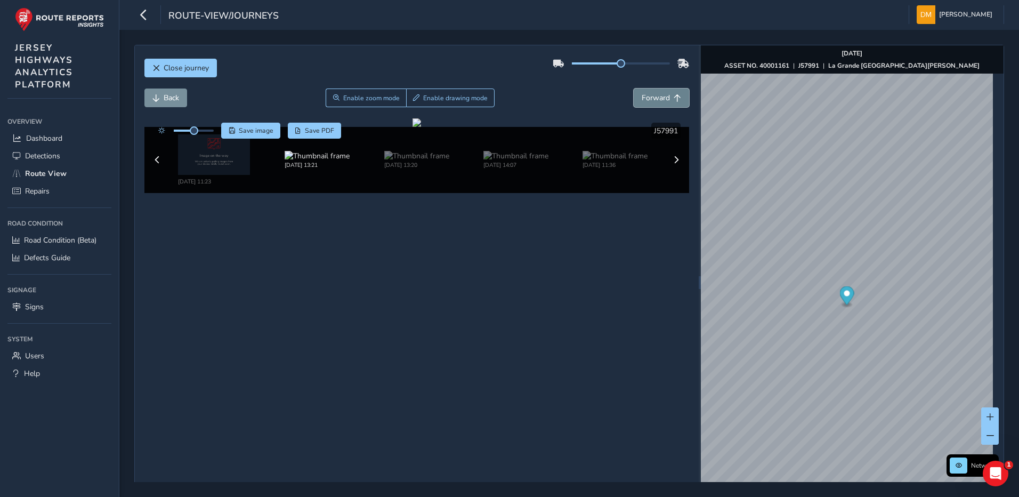
click at [650, 96] on span "Forward" at bounding box center [656, 98] width 28 height 10
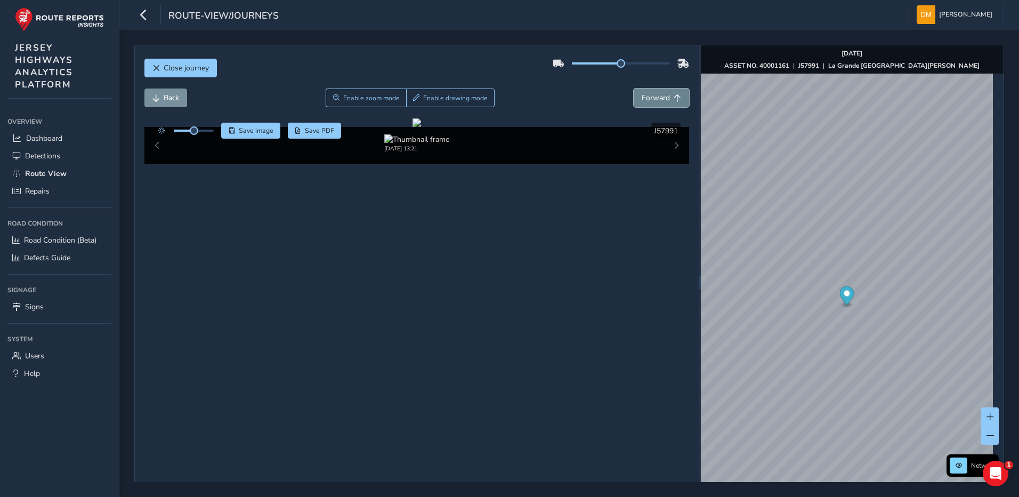
click at [654, 103] on button "Forward" at bounding box center [661, 98] width 55 height 19
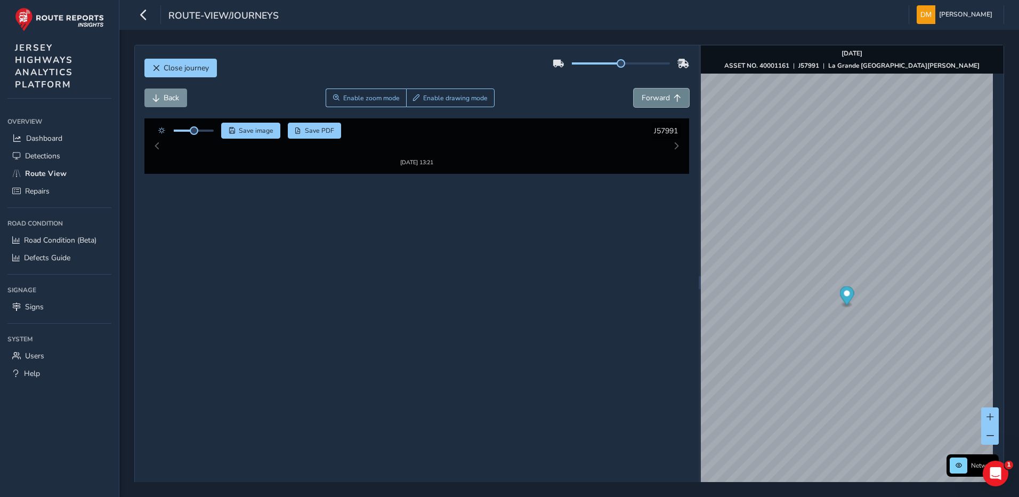
click at [654, 103] on button "Forward" at bounding box center [661, 98] width 55 height 19
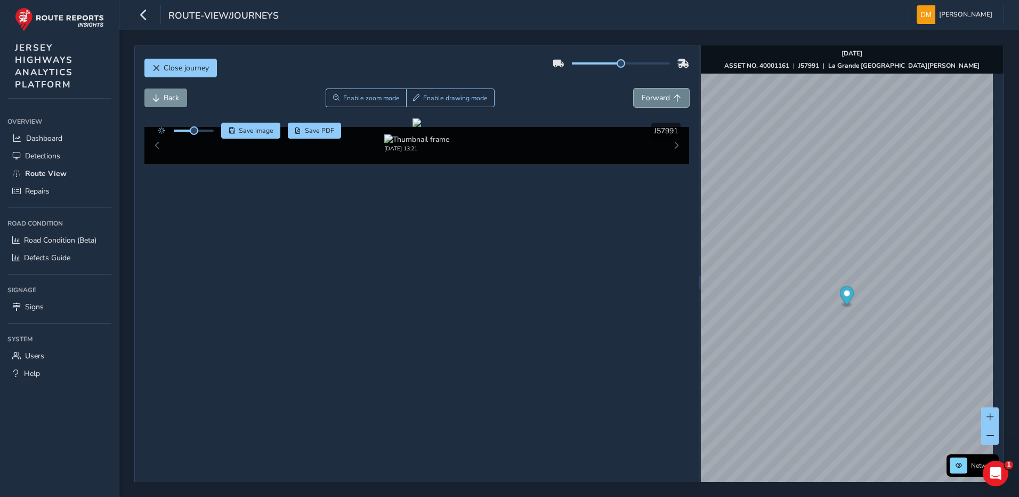
click at [654, 103] on button "Forward" at bounding box center [661, 98] width 55 height 19
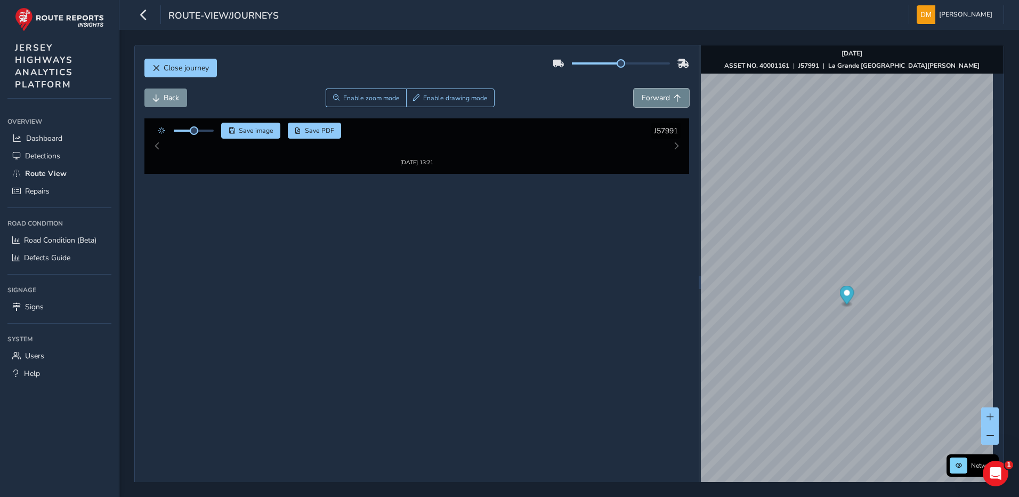
click at [654, 103] on button "Forward" at bounding box center [661, 98] width 55 height 19
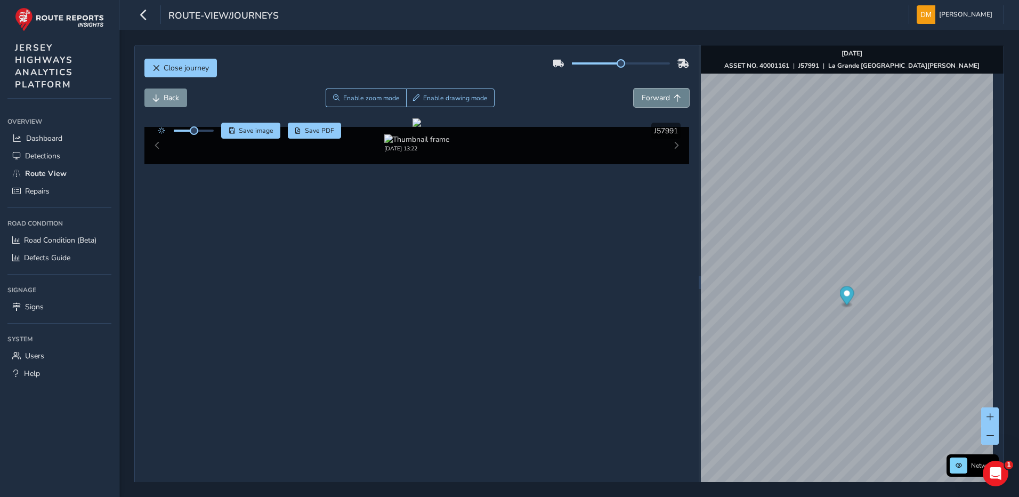
click at [654, 103] on button "Forward" at bounding box center [661, 98] width 55 height 19
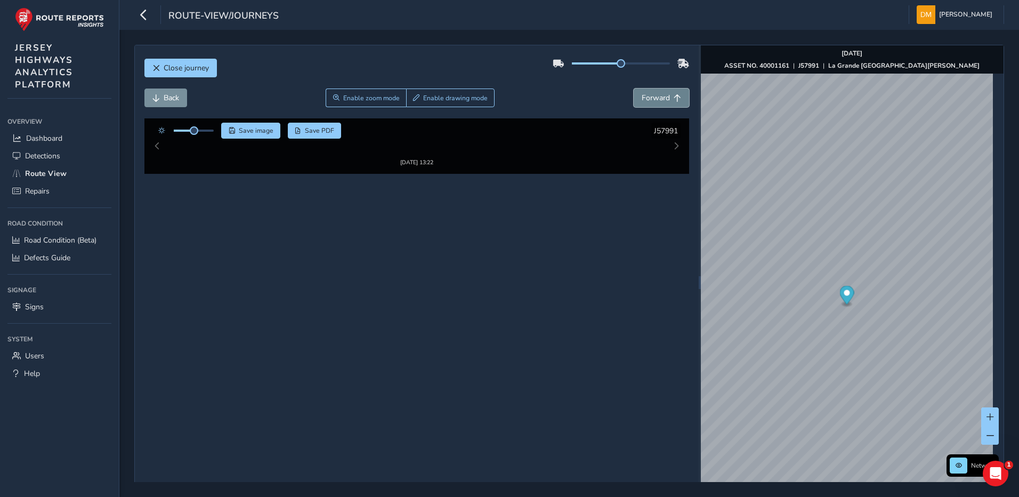
click at [654, 103] on button "Forward" at bounding box center [661, 98] width 55 height 19
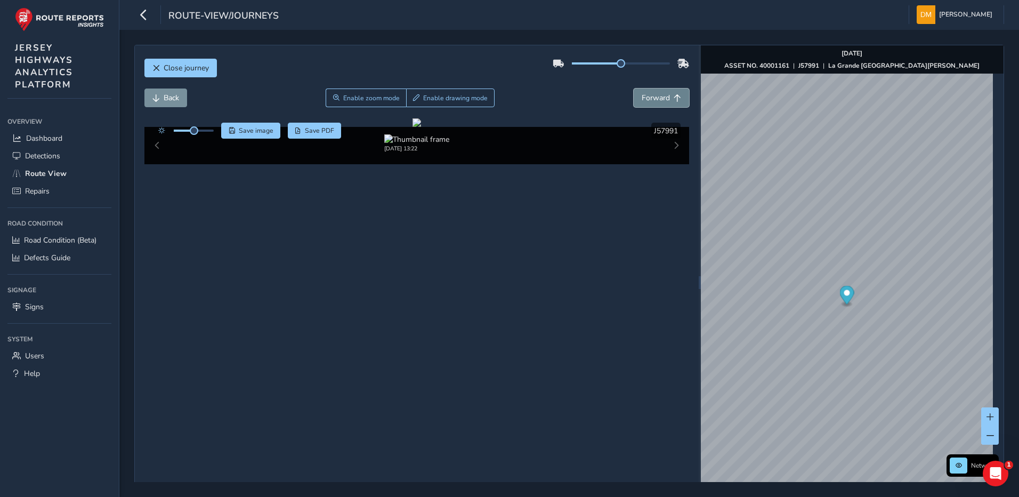
click at [654, 103] on button "Forward" at bounding box center [661, 98] width 55 height 19
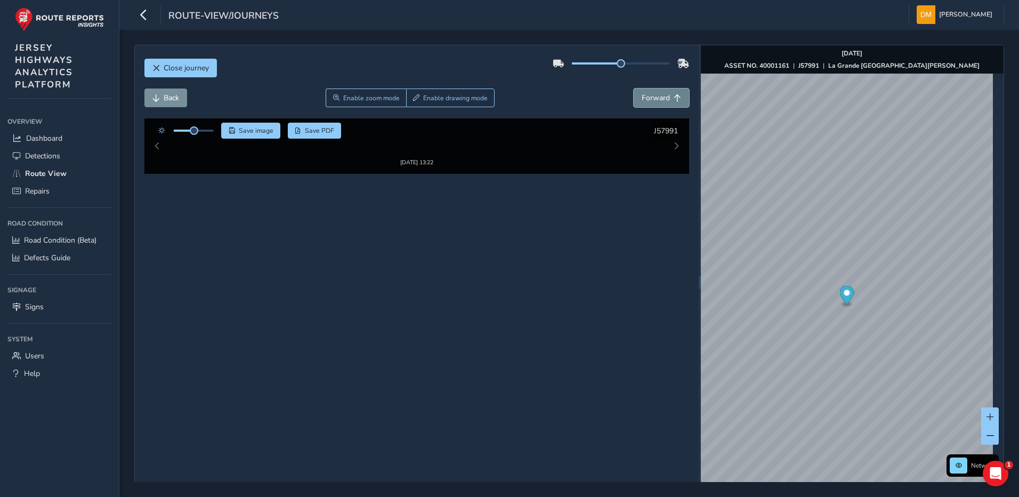
click at [654, 103] on button "Forward" at bounding box center [661, 98] width 55 height 19
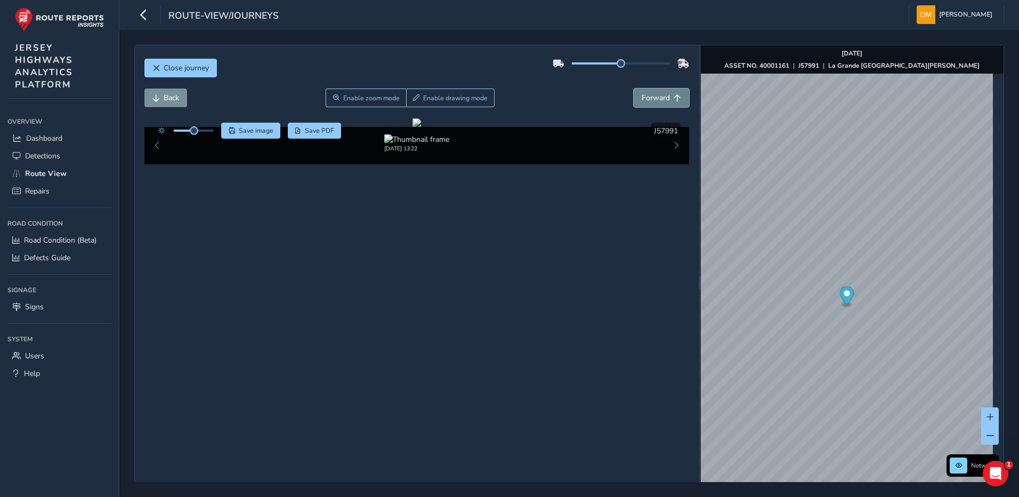
click at [654, 103] on button "Forward" at bounding box center [661, 98] width 55 height 19
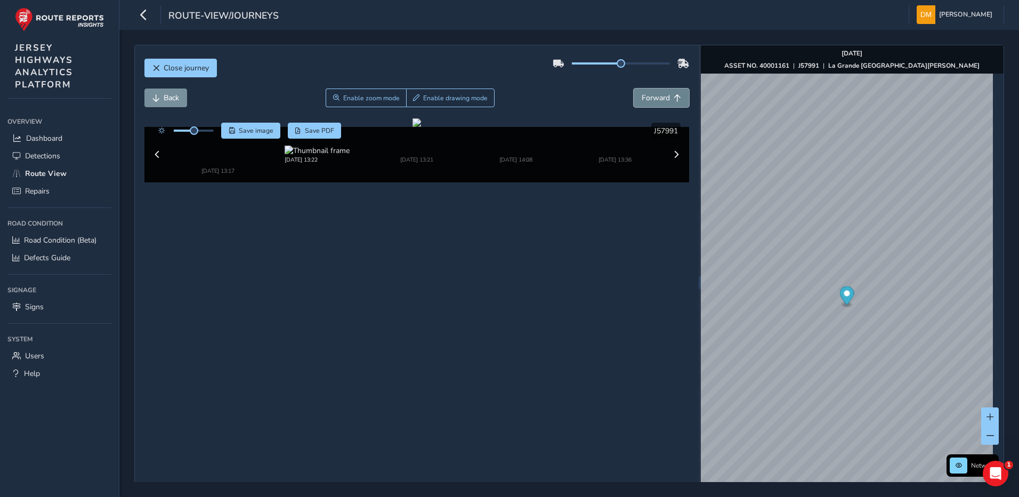
click at [654, 103] on button "Forward" at bounding box center [661, 98] width 55 height 19
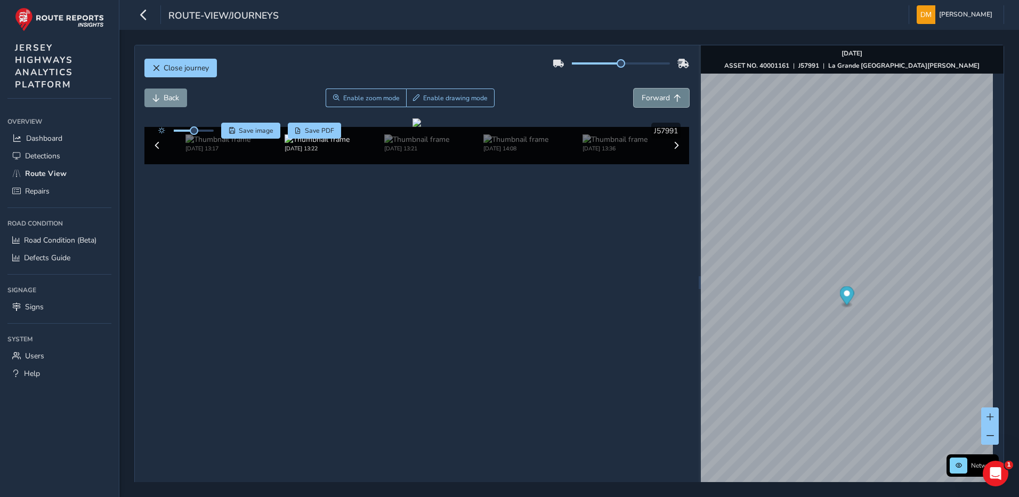
click at [654, 103] on button "Forward" at bounding box center [661, 98] width 55 height 19
